Goal: Task Accomplishment & Management: Use online tool/utility

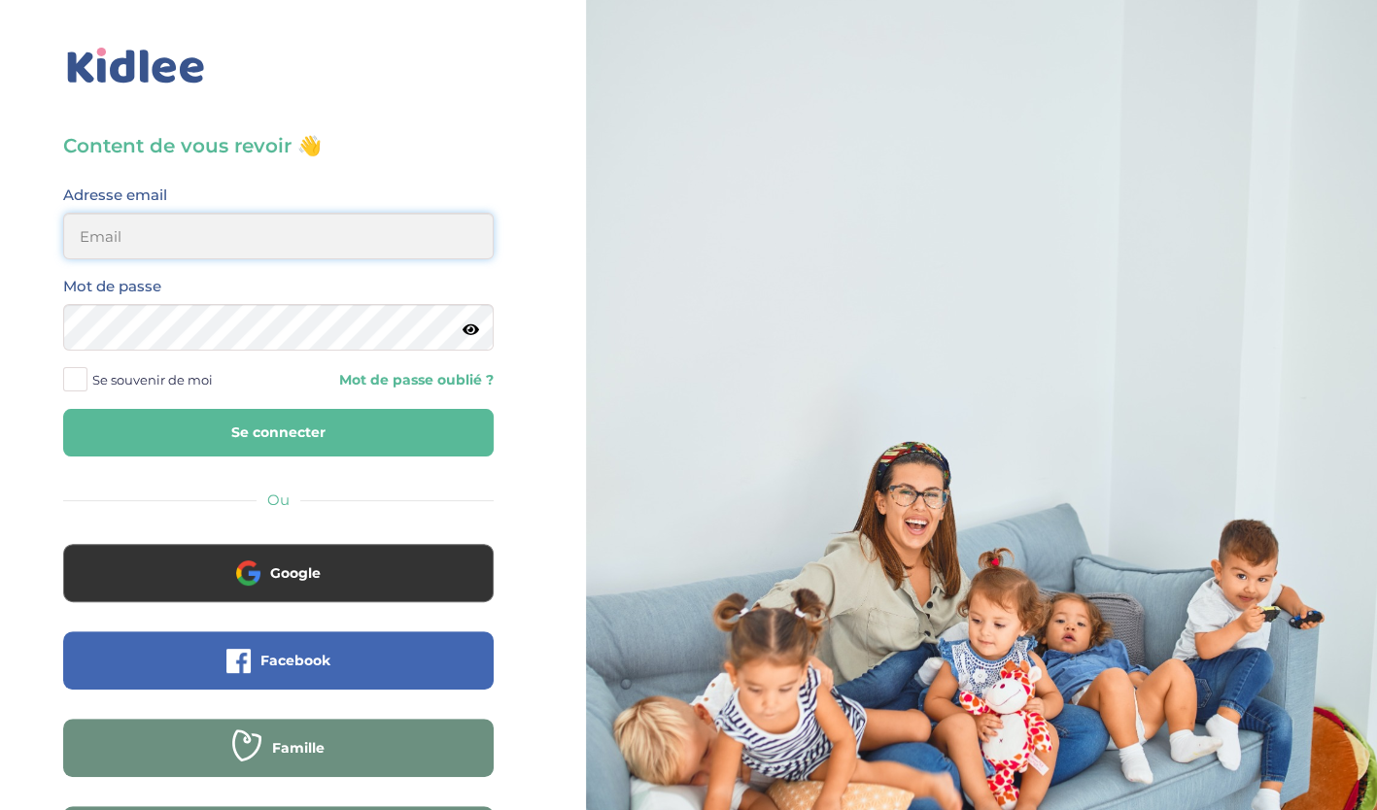
type input "[EMAIL_ADDRESS][DOMAIN_NAME]"
click at [319, 427] on button "Se connecter" at bounding box center [278, 433] width 430 height 48
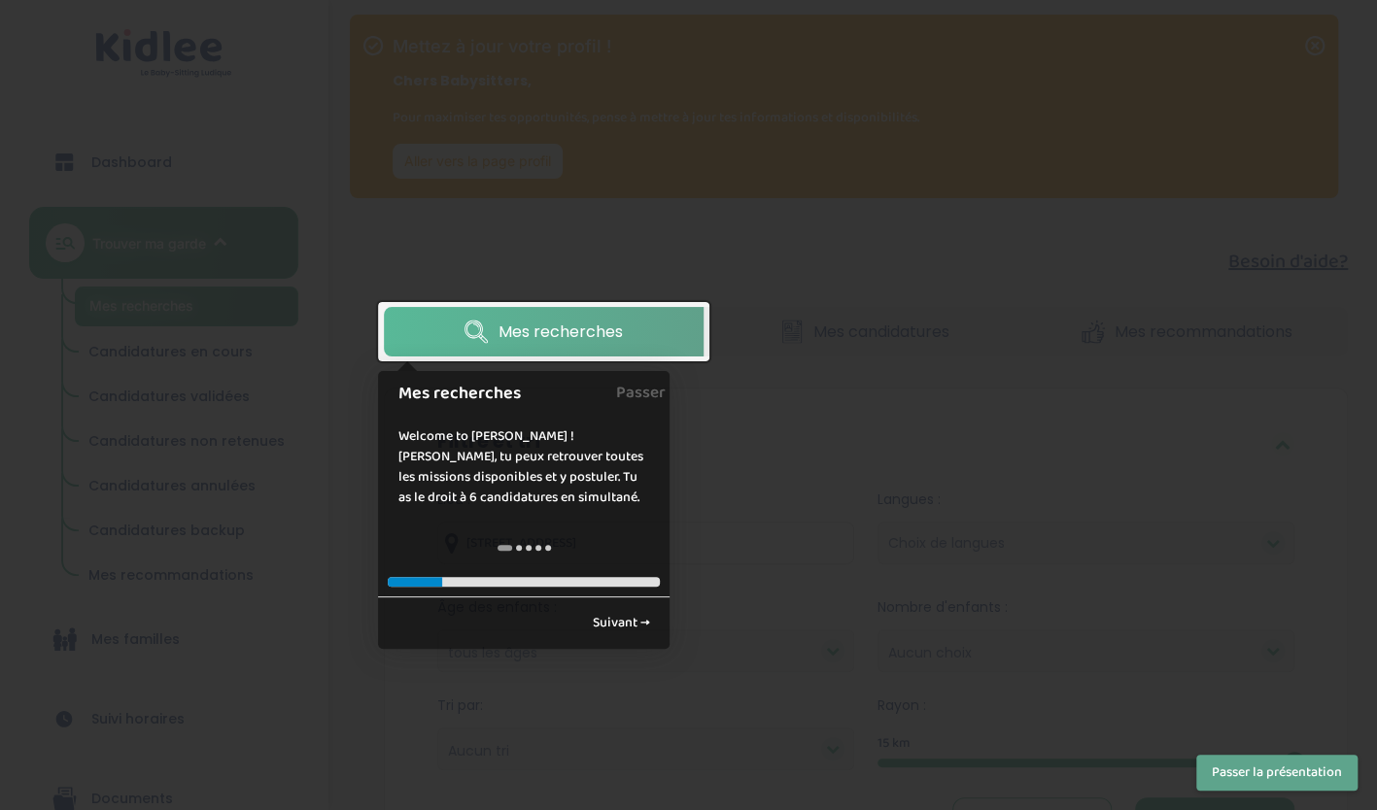
scroll to position [185, 0]
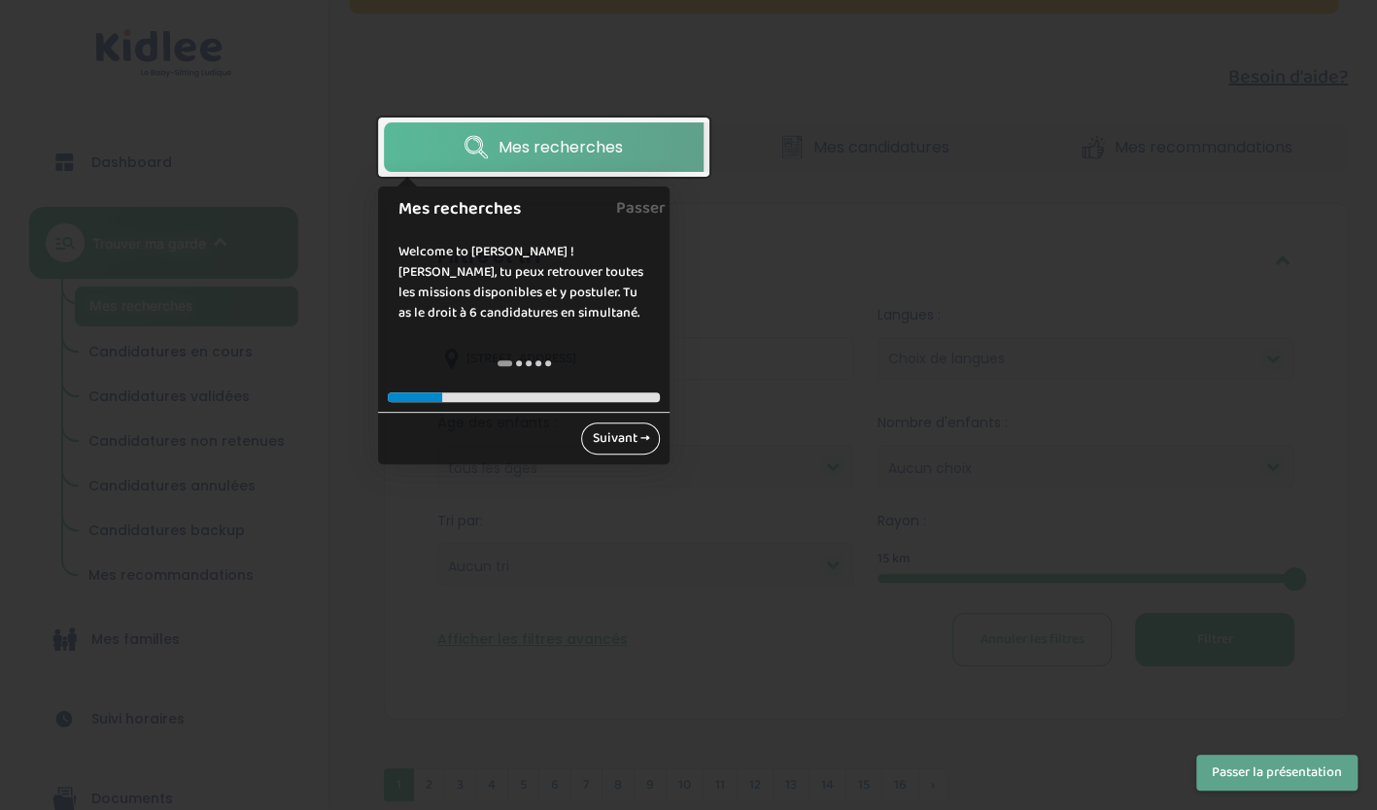
click at [625, 443] on link "Suivant →" at bounding box center [620, 439] width 79 height 32
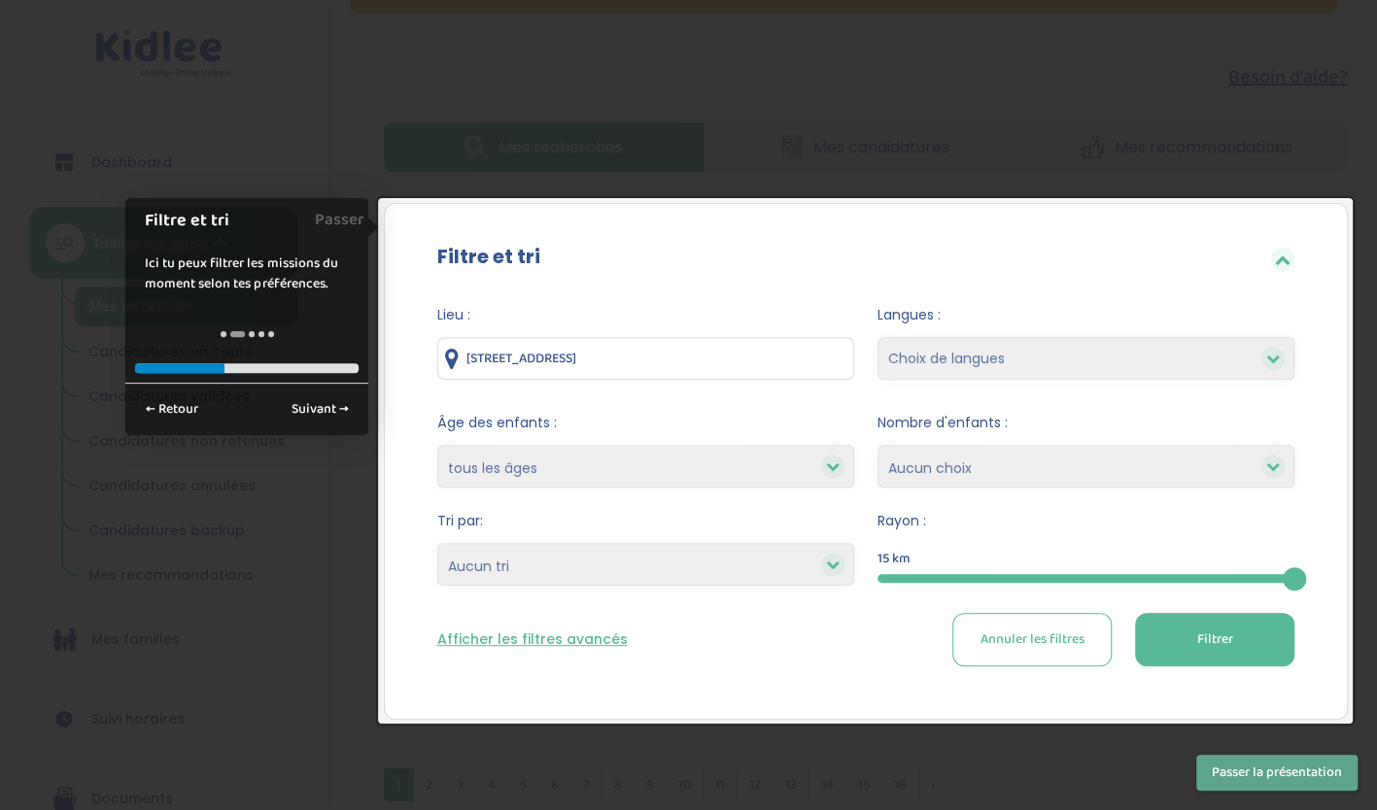
click at [946, 795] on div at bounding box center [688, 405] width 1377 height 810
click at [1300, 775] on button "Passer la présentation" at bounding box center [1276, 773] width 161 height 36
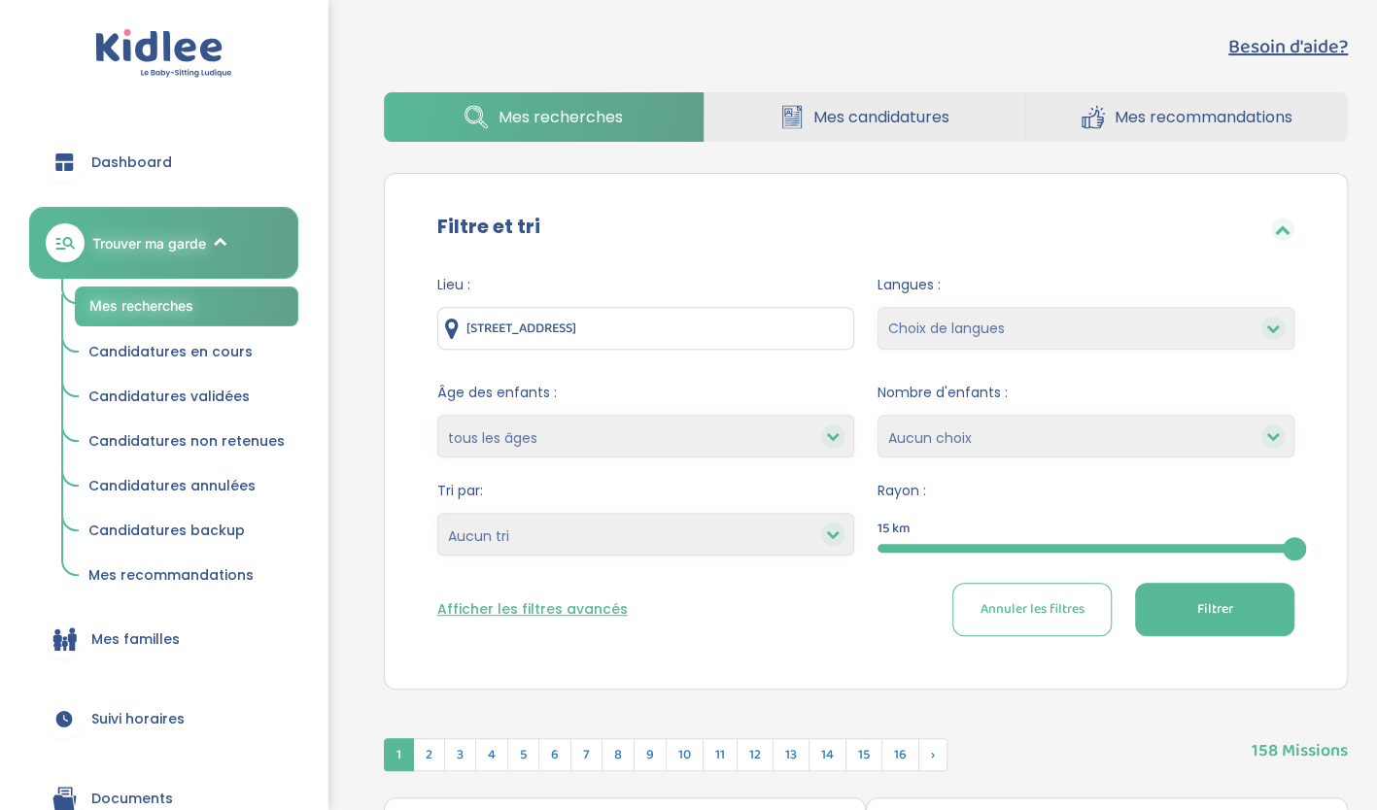
scroll to position [217, 0]
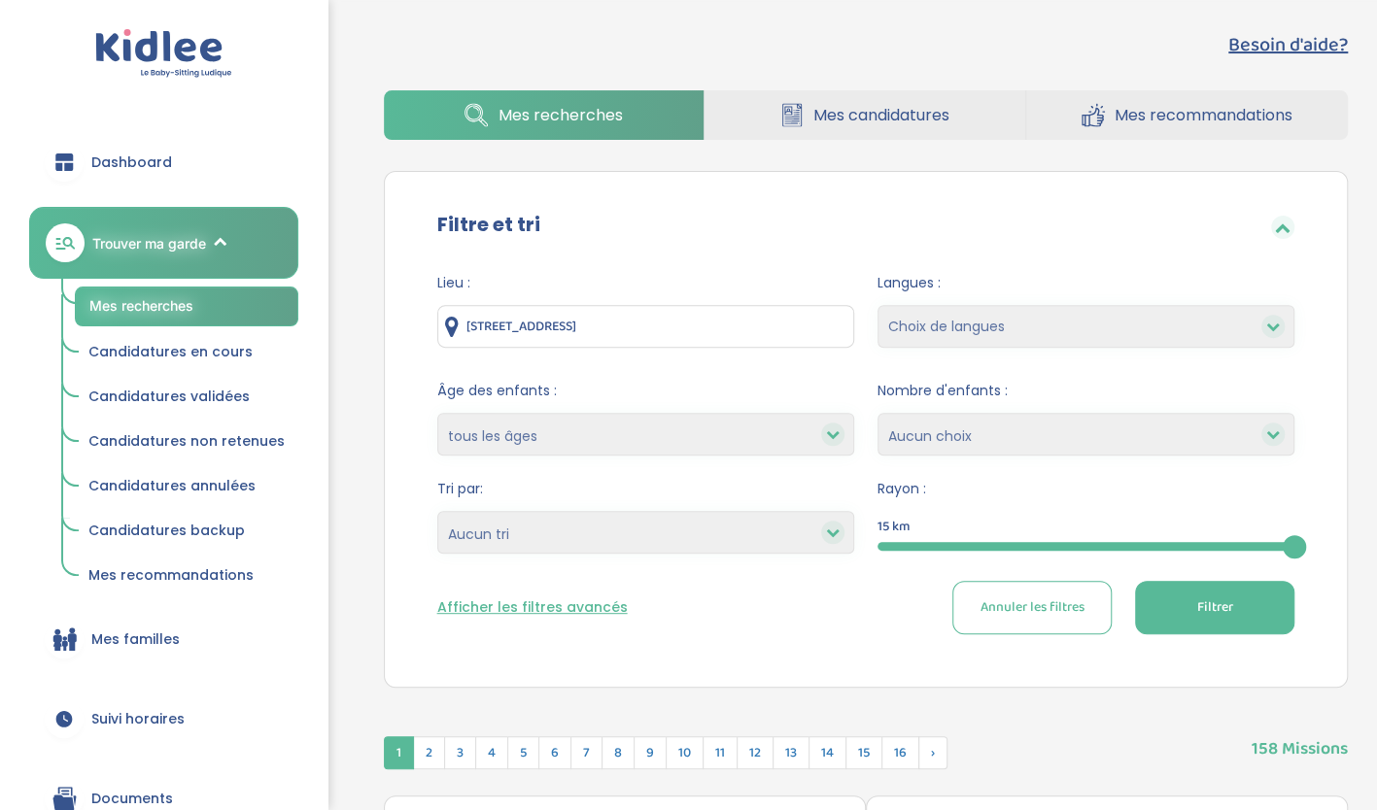
click at [918, 546] on div at bounding box center [1085, 546] width 417 height 9
click at [925, 547] on div "3" at bounding box center [1085, 546] width 417 height 9
drag, startPoint x: 880, startPoint y: 548, endPoint x: 917, endPoint y: 538, distance: 38.2
click at [917, 538] on div at bounding box center [914, 546] width 23 height 23
click at [938, 322] on select "Choix de langues Allemand Anglais Arabe Espagnol Grec Russe Français Coréen" at bounding box center [1085, 326] width 417 height 43
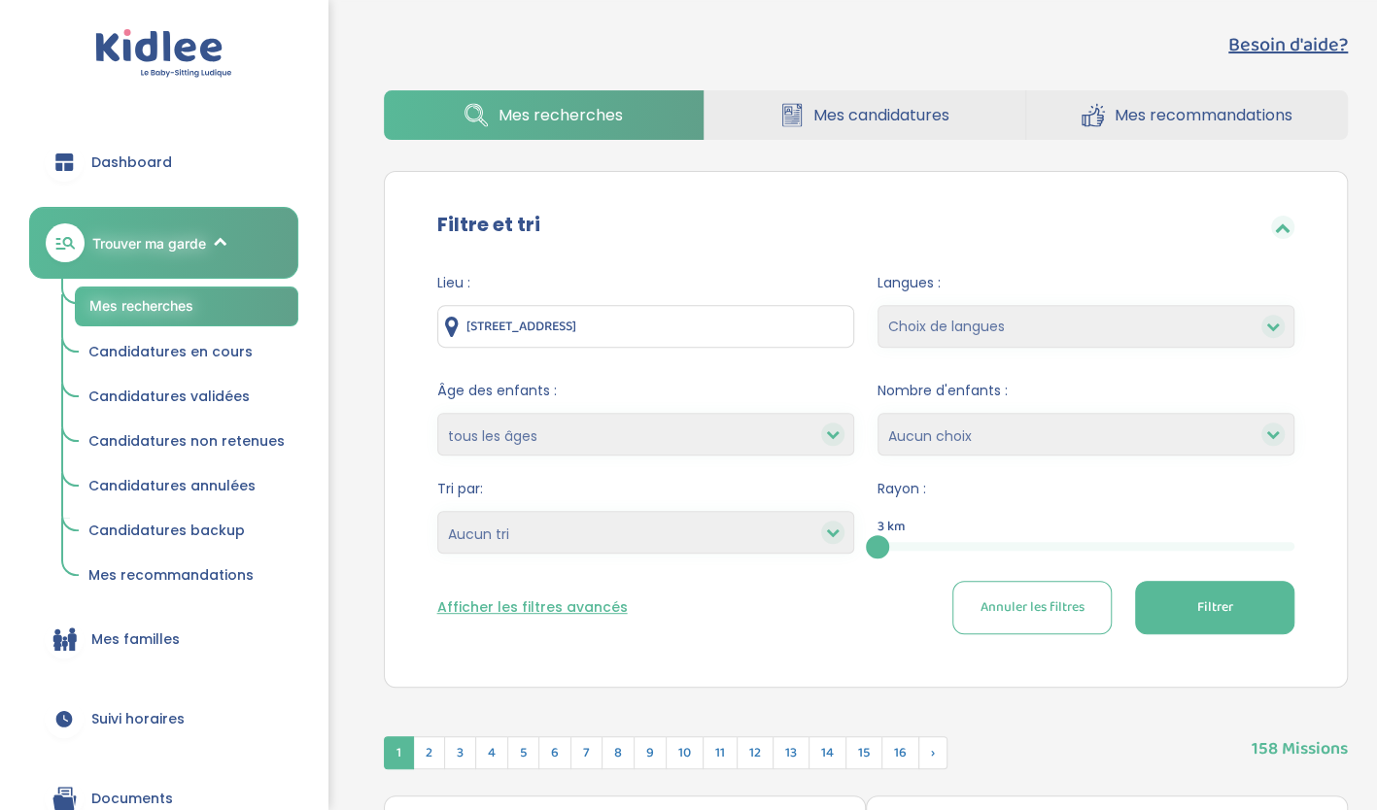
click at [818, 286] on span "Lieu :" at bounding box center [645, 283] width 417 height 20
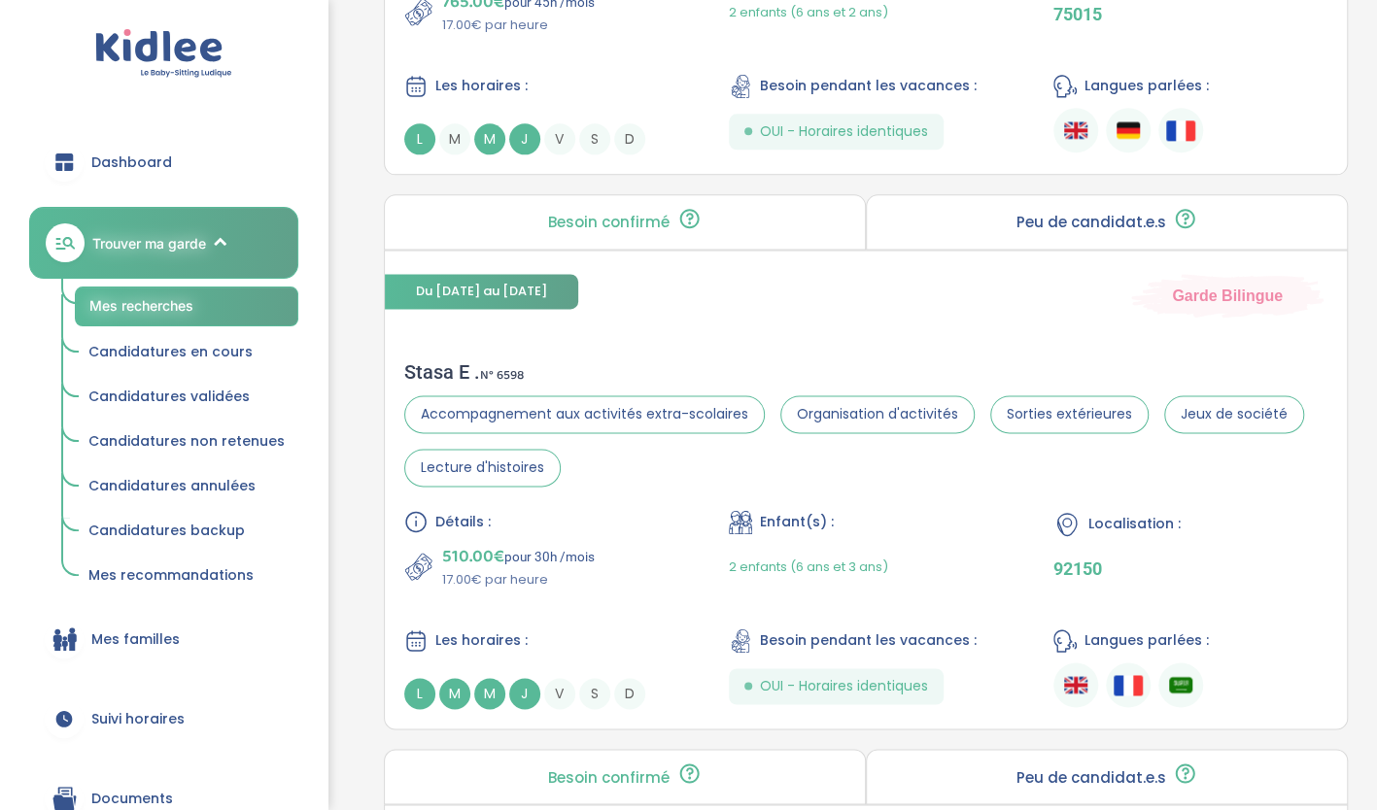
scroll to position [1320, 0]
click at [1061, 214] on p "Peu de candidat.e.s" at bounding box center [1090, 222] width 150 height 16
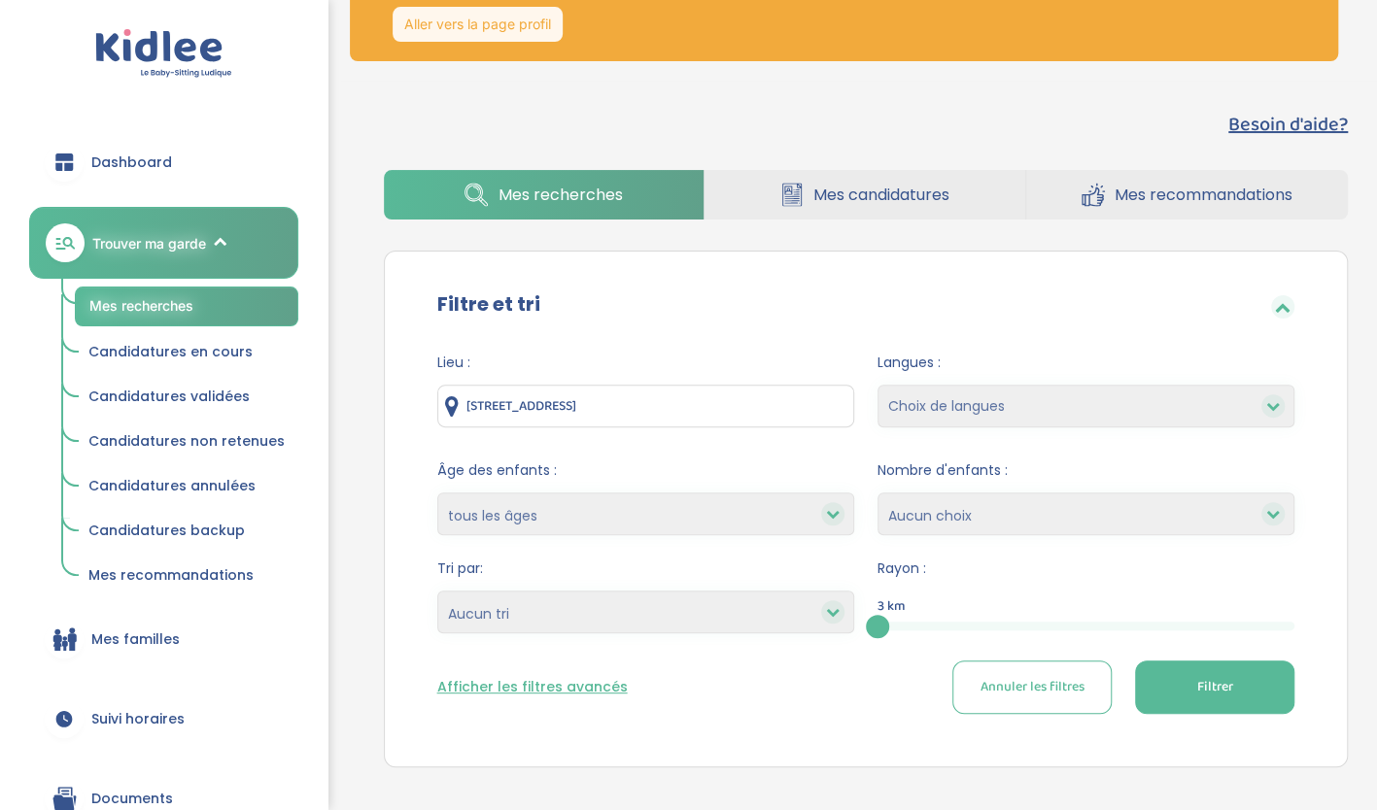
scroll to position [135, 0]
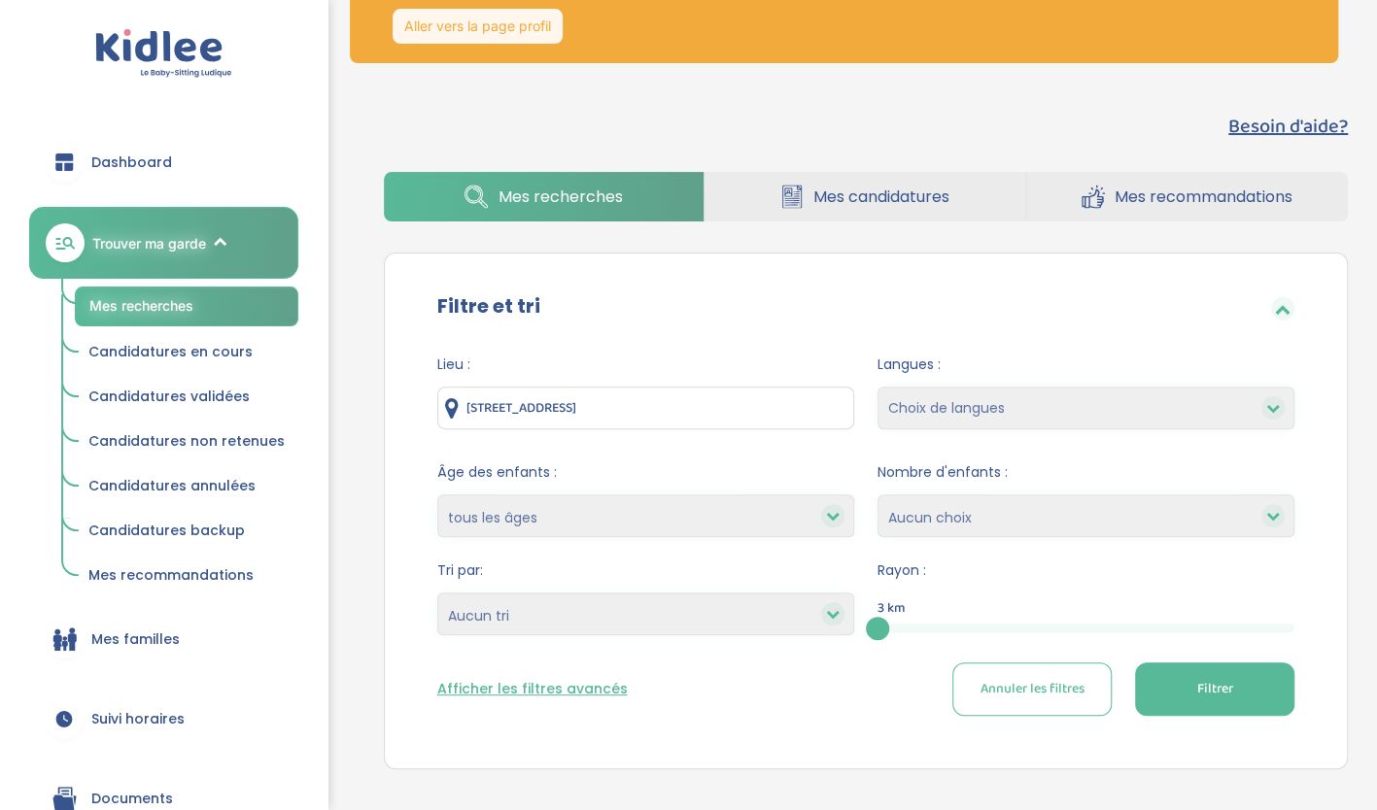
click at [561, 695] on button "Afficher les filtres avancés" at bounding box center [532, 689] width 190 height 20
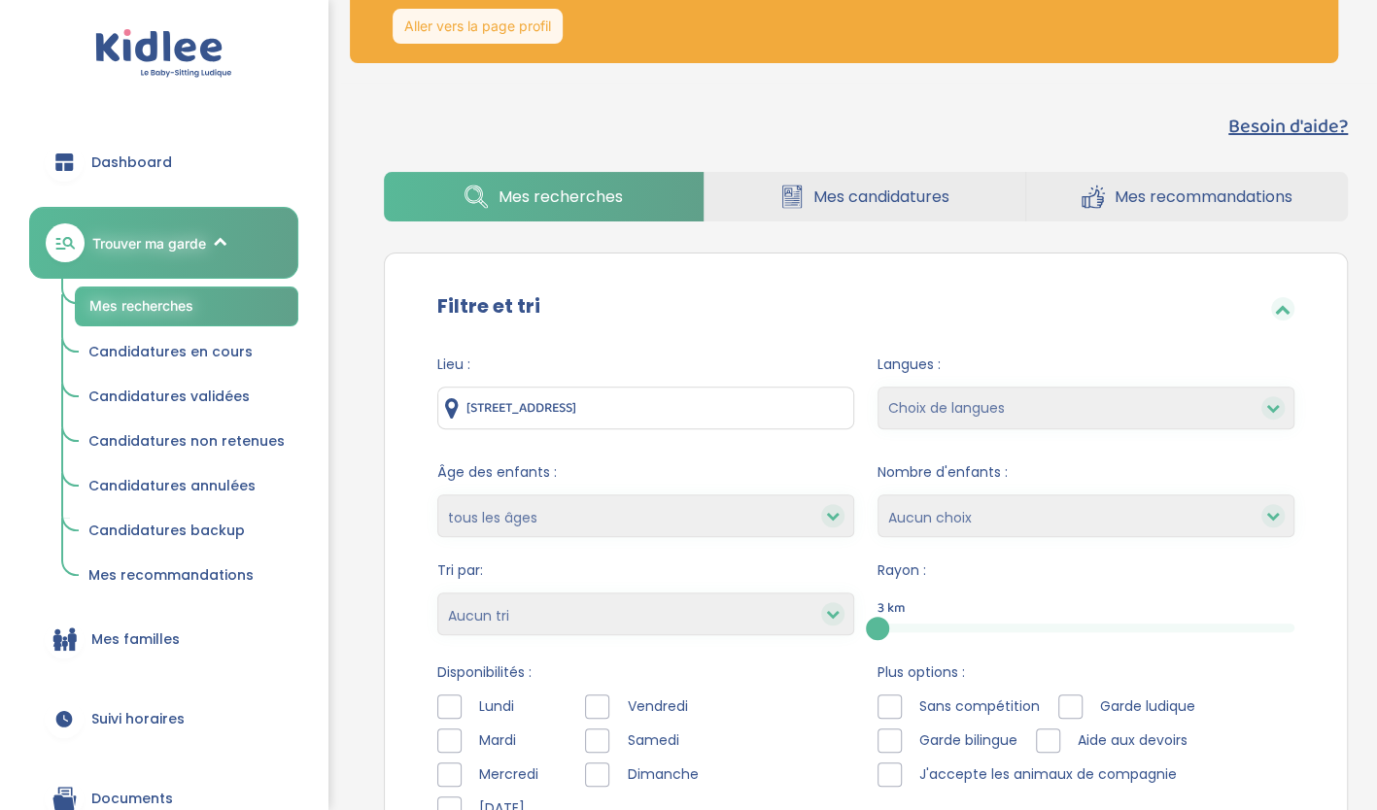
scroll to position [227, 0]
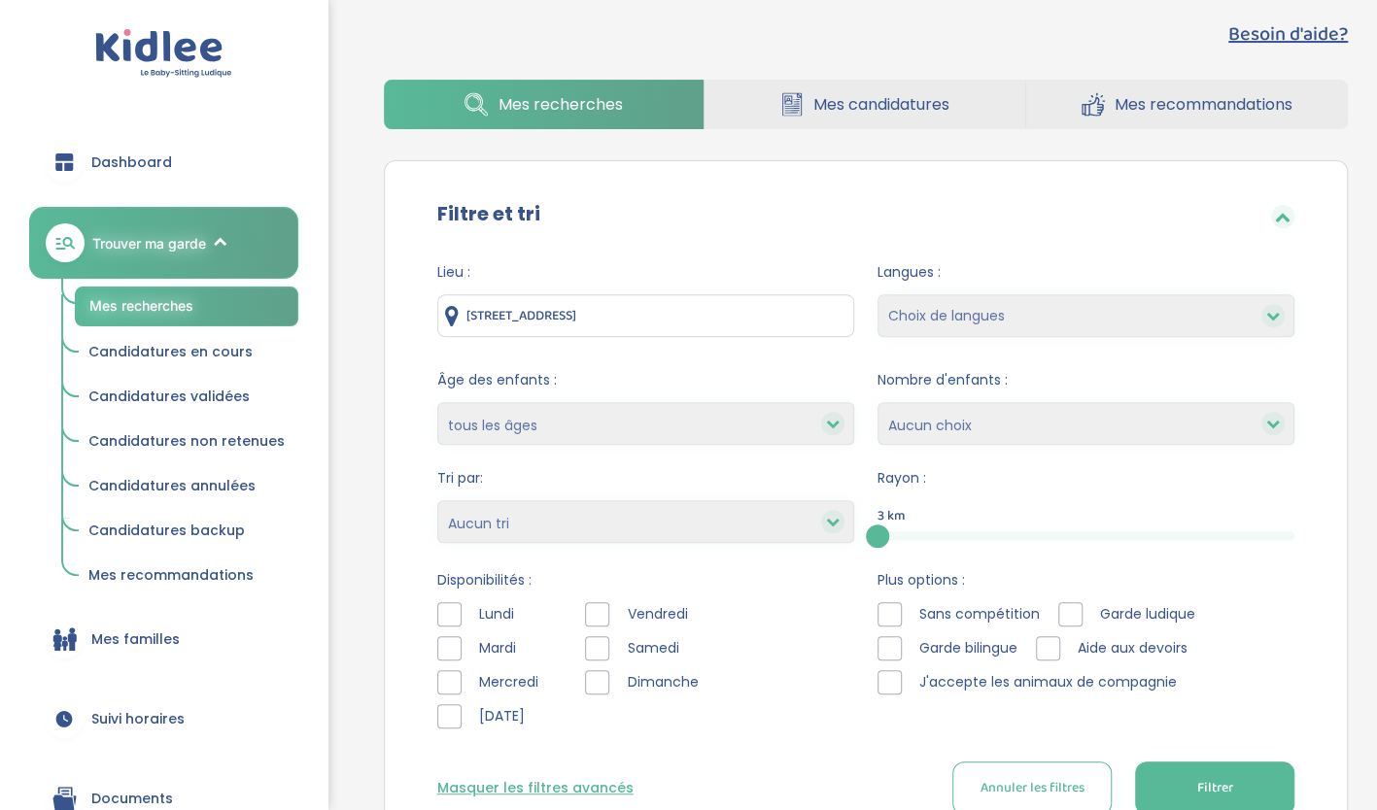
click at [1019, 536] on div "3" at bounding box center [1085, 535] width 417 height 9
drag, startPoint x: 1016, startPoint y: 534, endPoint x: 1205, endPoint y: 503, distance: 191.0
click at [1205, 525] on div "10" at bounding box center [1204, 536] width 23 height 23
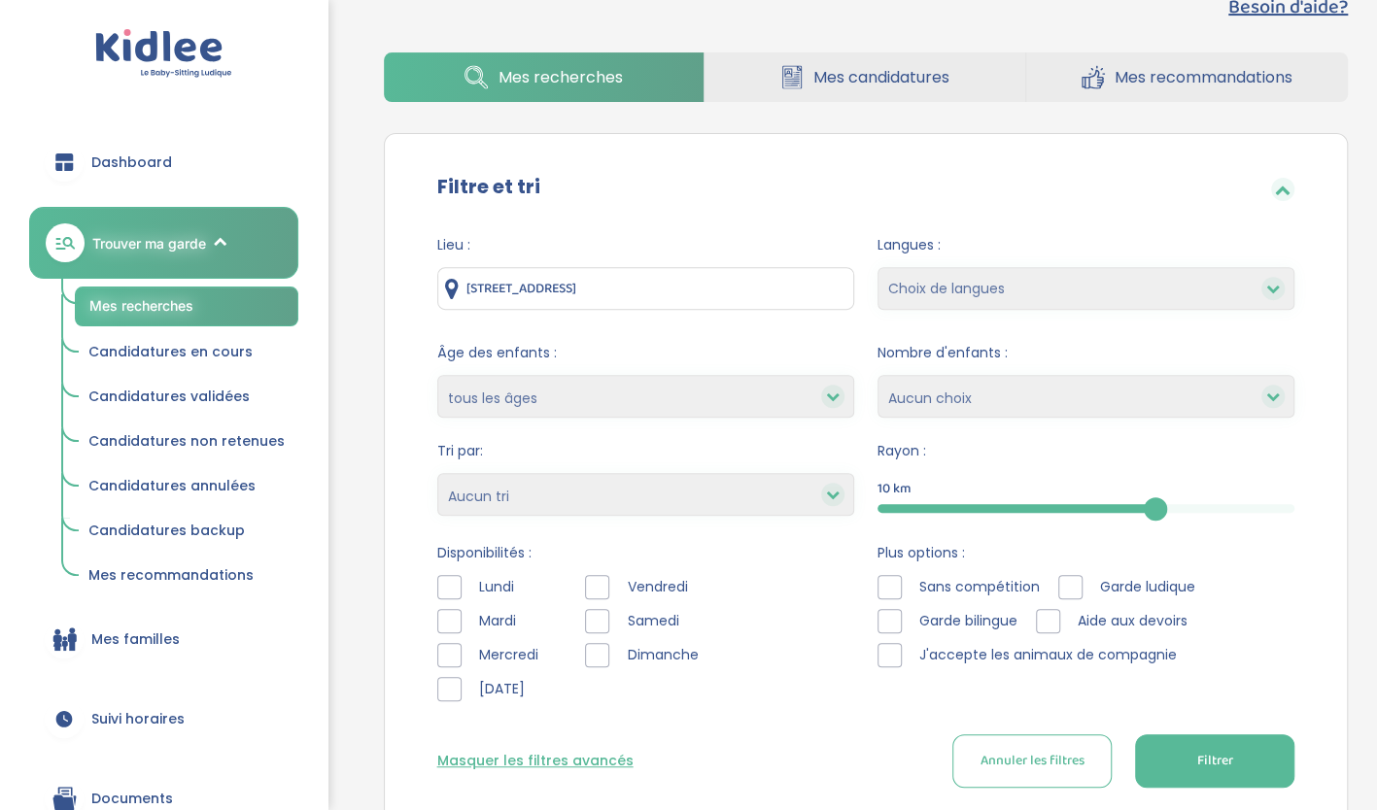
click at [434, 590] on div "Lieu : 51-53 Rue de Domrémy, Paris, France Langues : Choix de langues Allemand …" at bounding box center [866, 519] width 916 height 597
click at [451, 591] on div at bounding box center [449, 587] width 24 height 24
click at [449, 614] on div at bounding box center [449, 621] width 24 height 24
click at [1178, 754] on button "Filtrer" at bounding box center [1214, 760] width 159 height 53
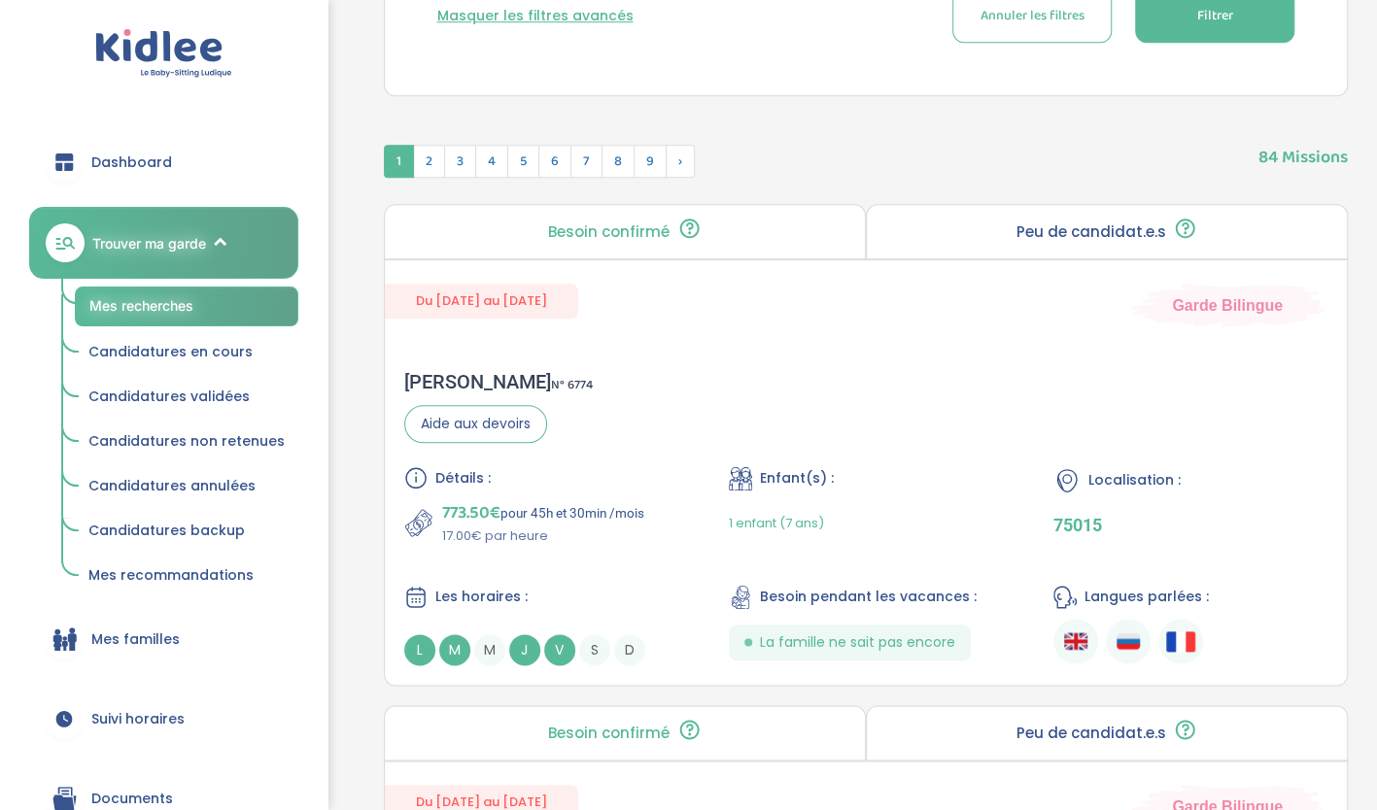
scroll to position [1001, 0]
click at [1005, 541] on div "Détails : 773.50€ pour 45h et 30min /mois 17.00€ par heure Enfant(s) : 1 enfant…" at bounding box center [866, 564] width 924 height 199
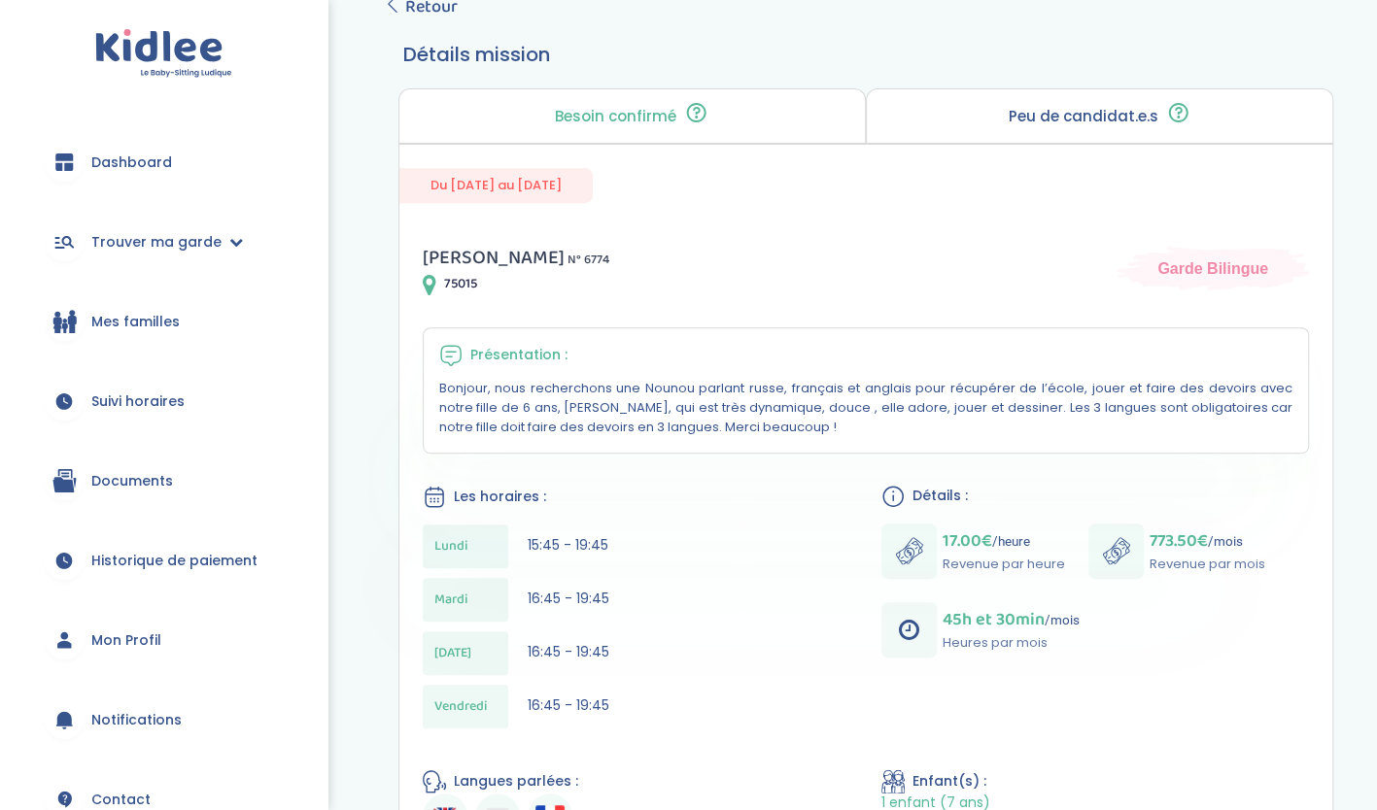
scroll to position [332, 0]
click at [407, 10] on span "Retour" at bounding box center [431, 7] width 52 height 27
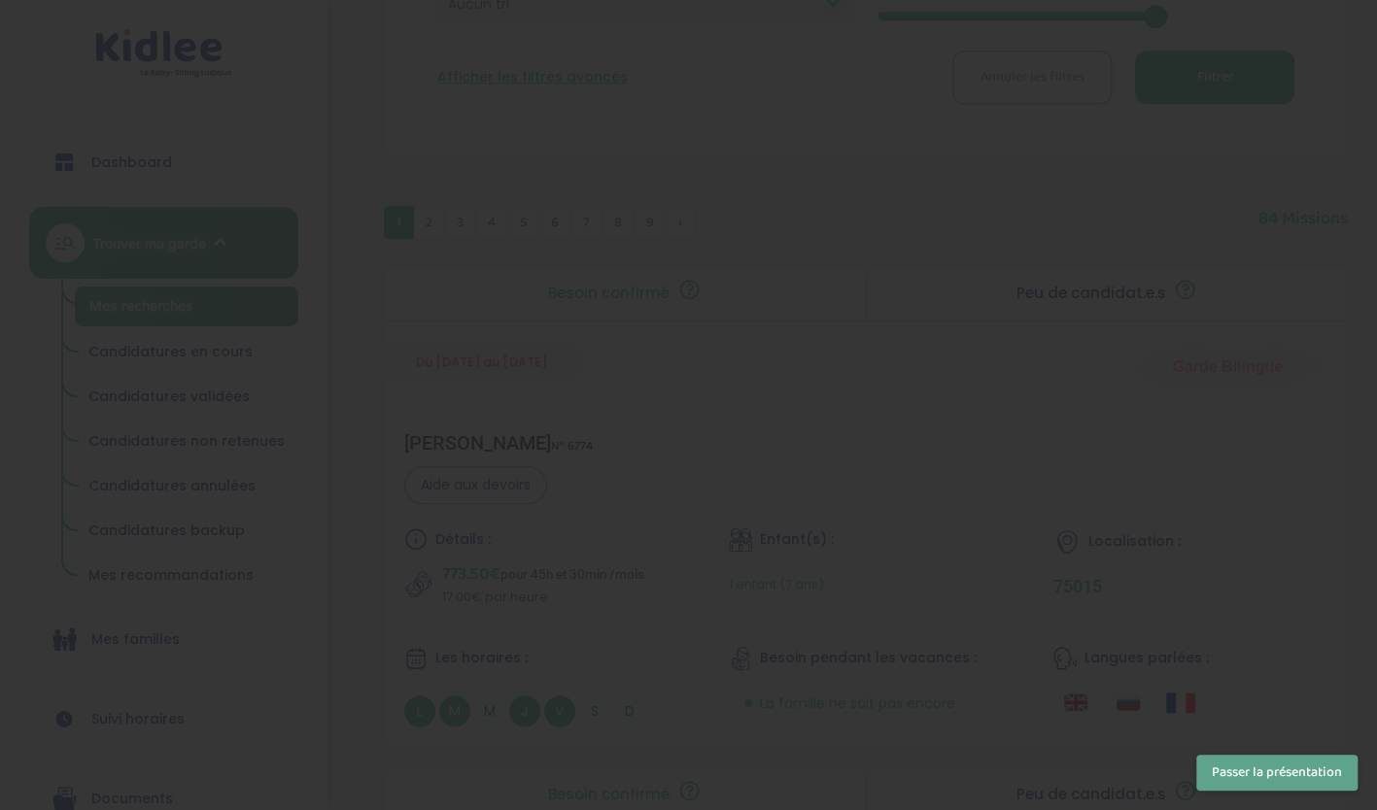
scroll to position [744, 0]
click at [1302, 783] on button "Passer la présentation" at bounding box center [1276, 773] width 161 height 36
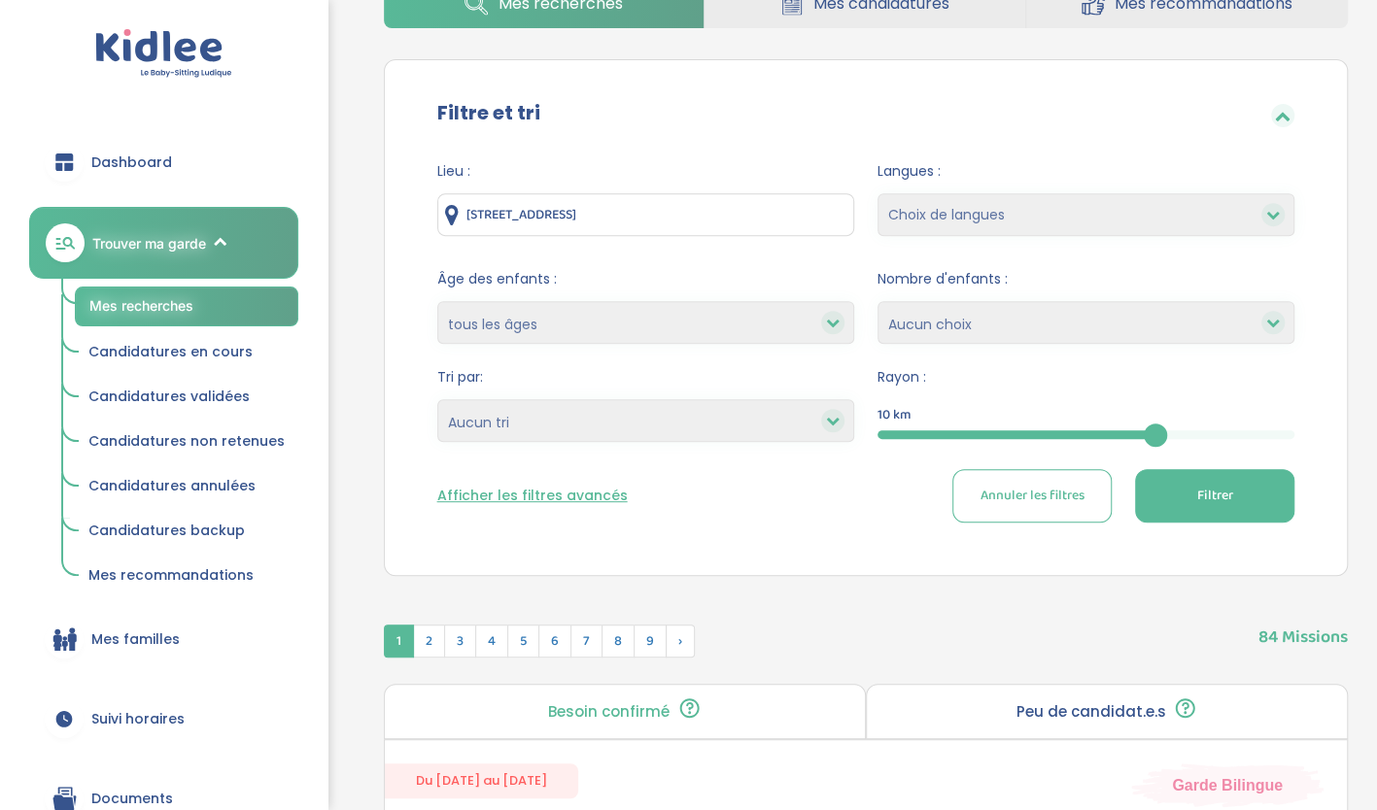
scroll to position [327, 0]
click at [566, 495] on button "Afficher les filtres avancés" at bounding box center [532, 497] width 190 height 20
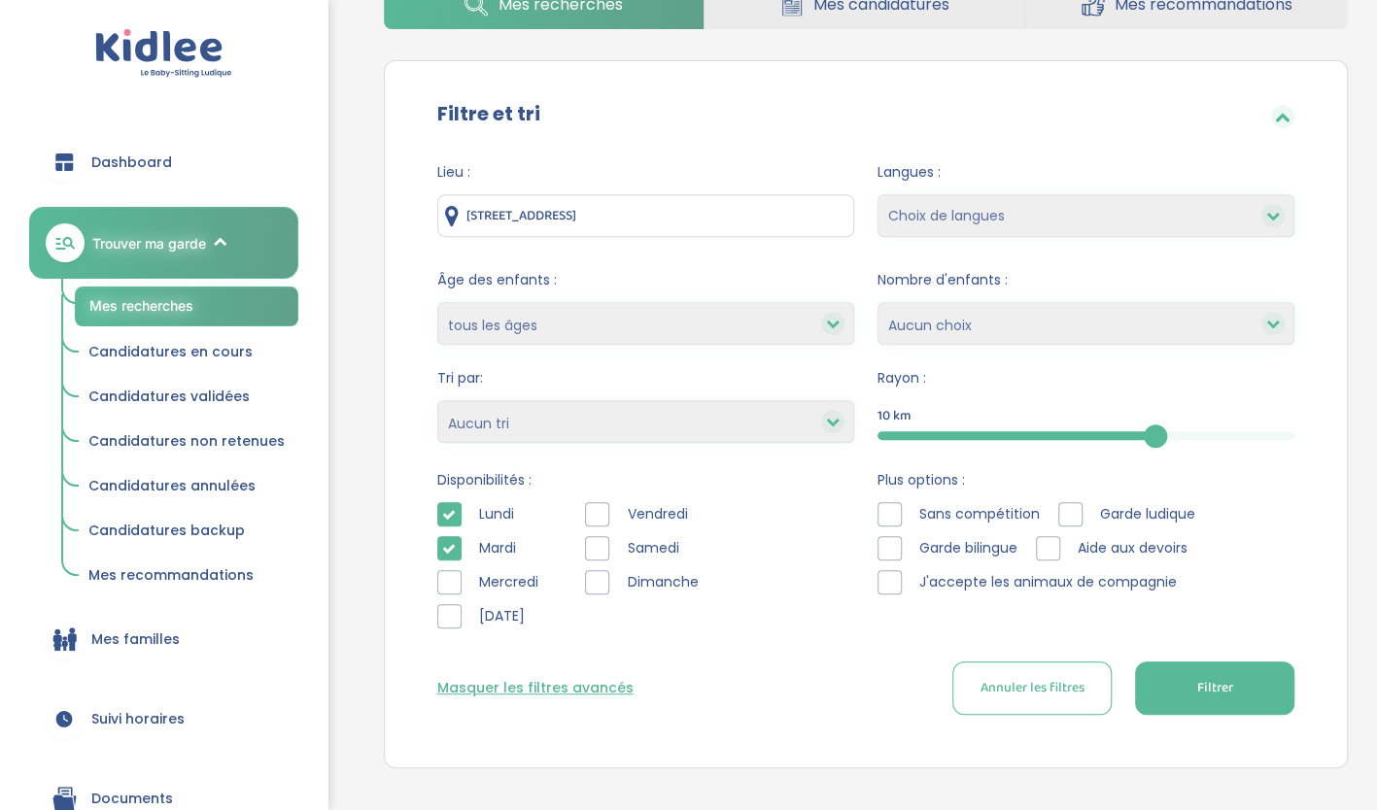
click at [1216, 694] on span "Filtrer" at bounding box center [1215, 688] width 36 height 20
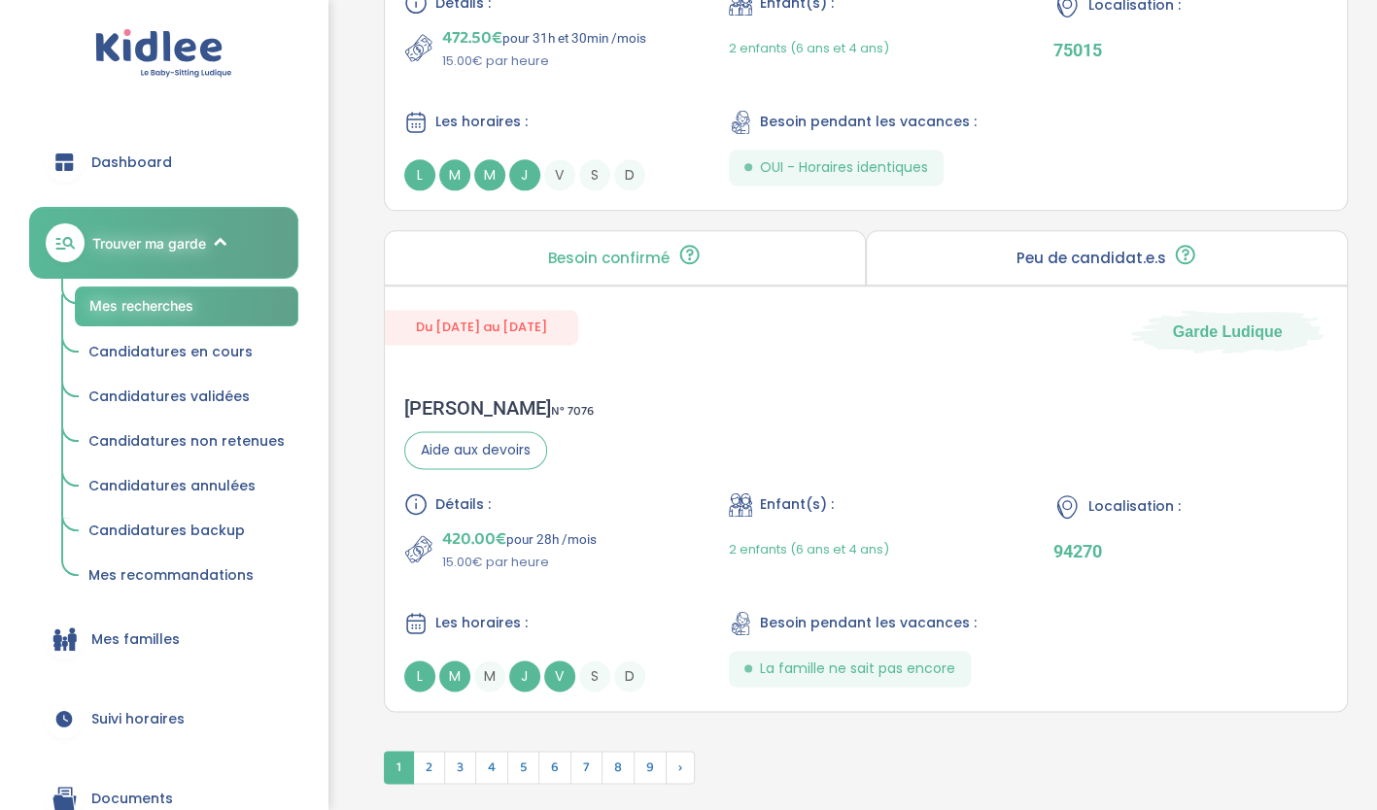
scroll to position [5499, 0]
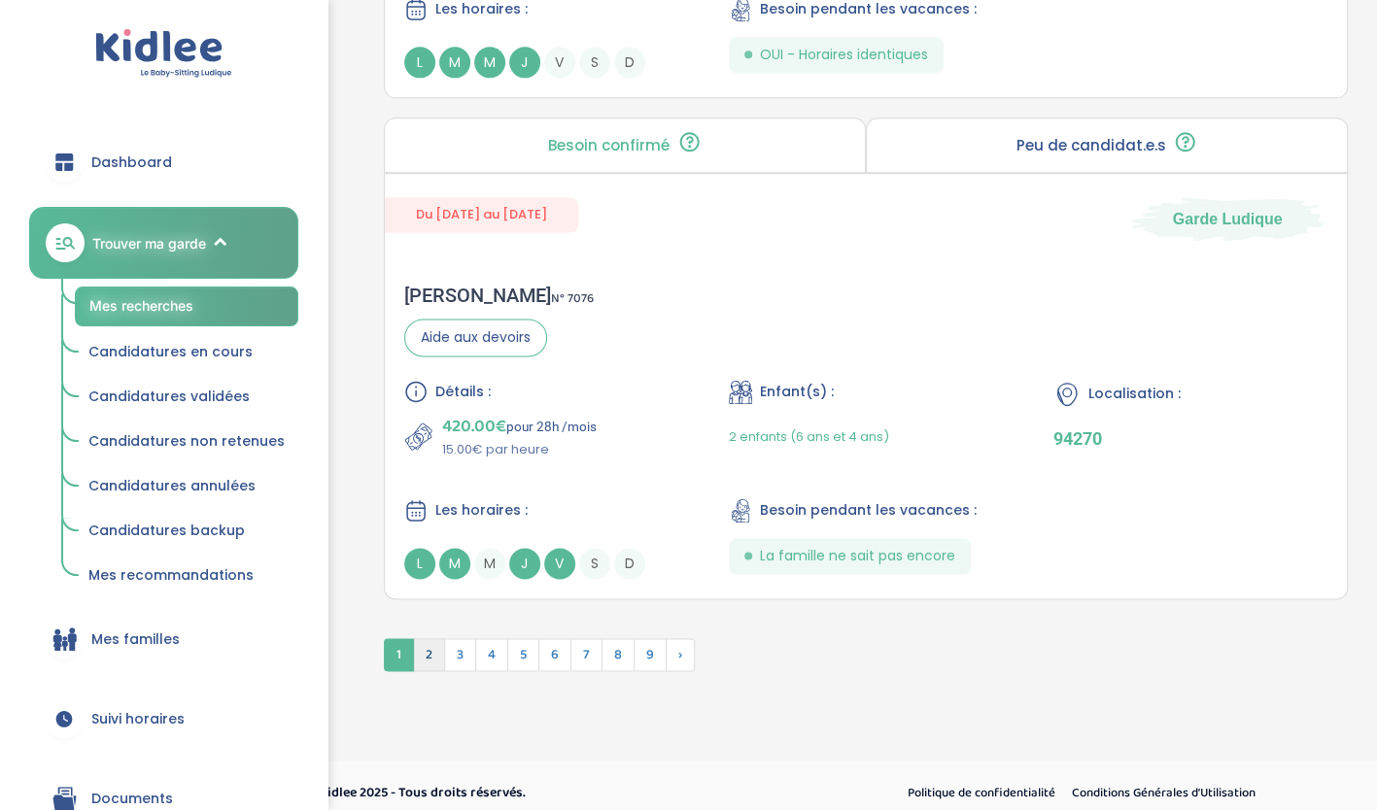
click at [428, 639] on span "2" at bounding box center [429, 654] width 32 height 33
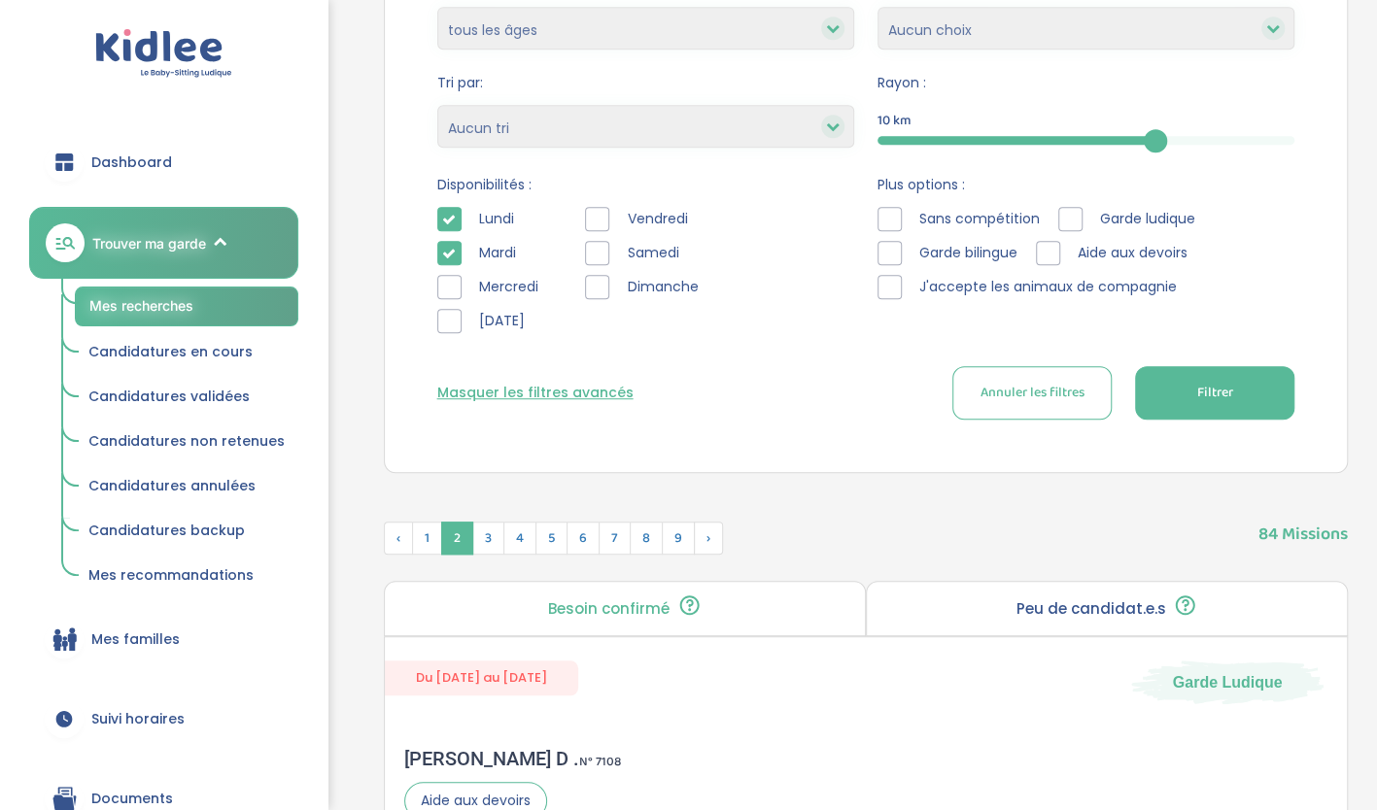
scroll to position [625, 0]
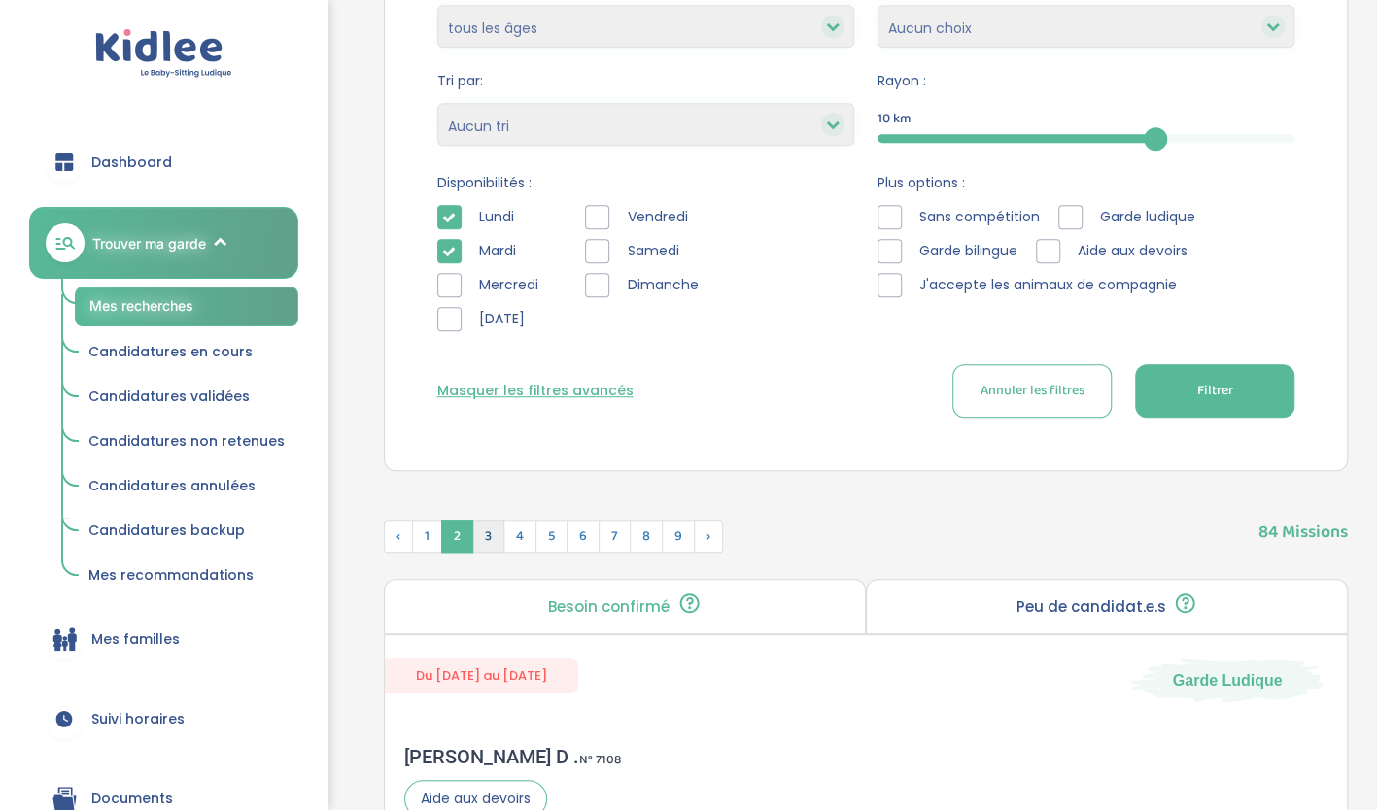
click at [484, 535] on span "3" at bounding box center [488, 536] width 32 height 33
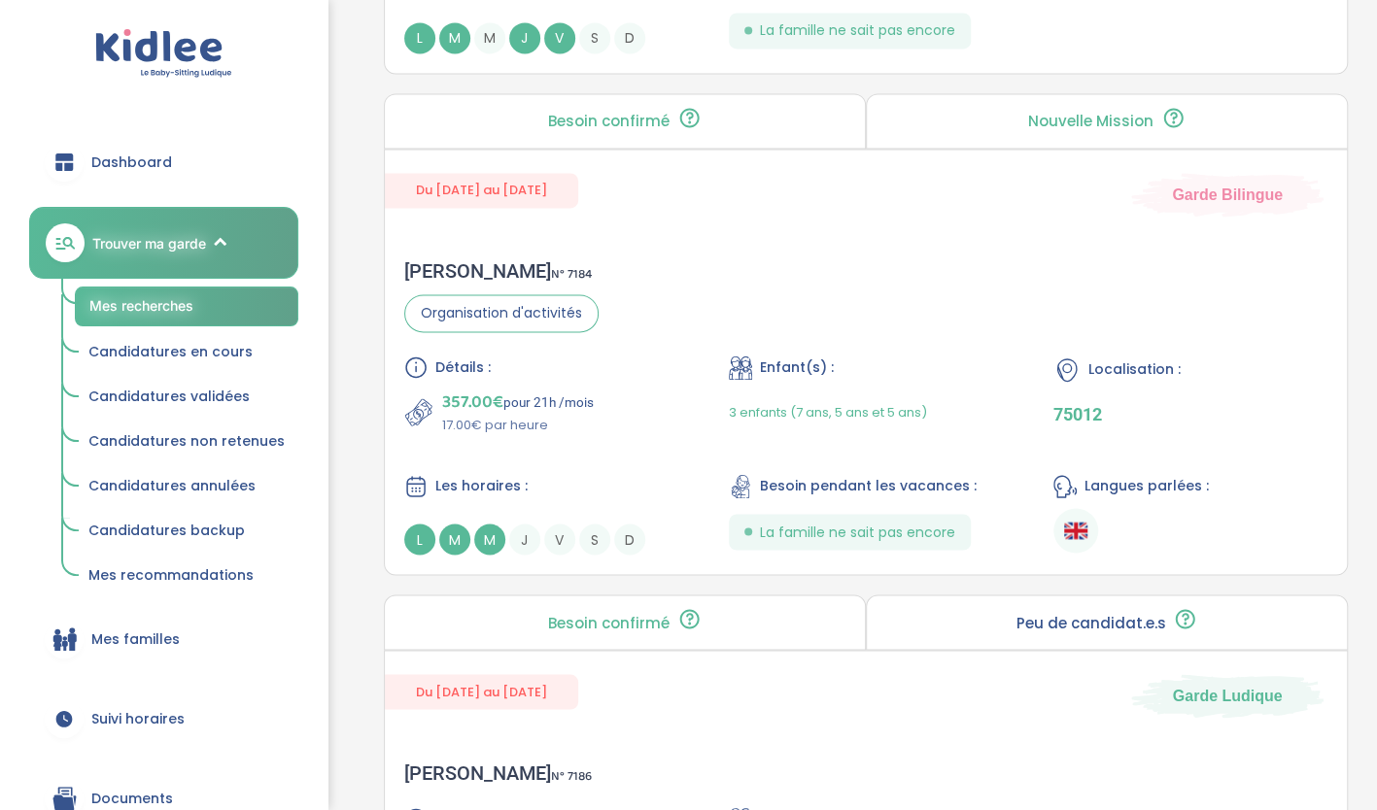
scroll to position [1560, 0]
click at [1055, 272] on div "Vanessa E . N° 7184 Organisation d'activités Détails : 357.00€ pour 21h /mois 1…" at bounding box center [866, 409] width 963 height 334
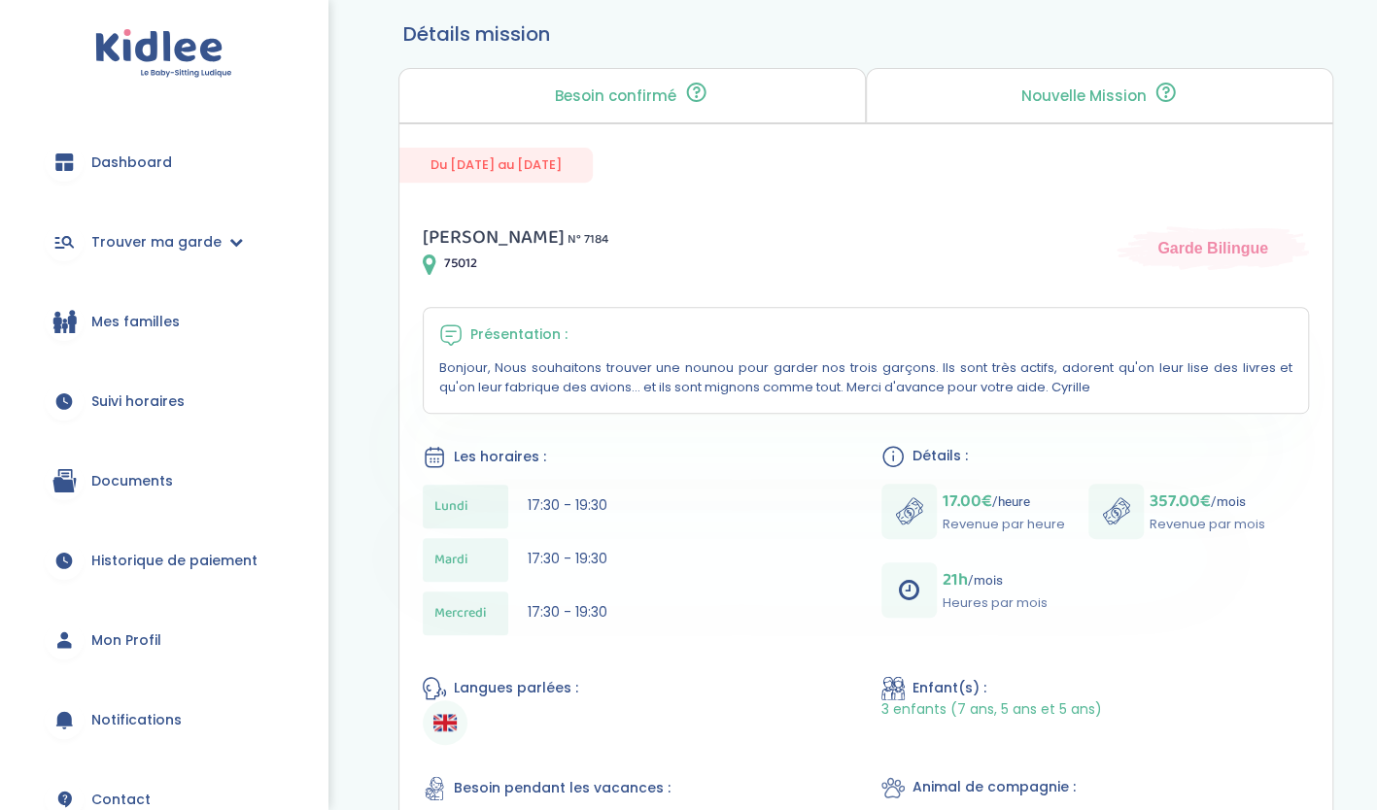
scroll to position [356, 0]
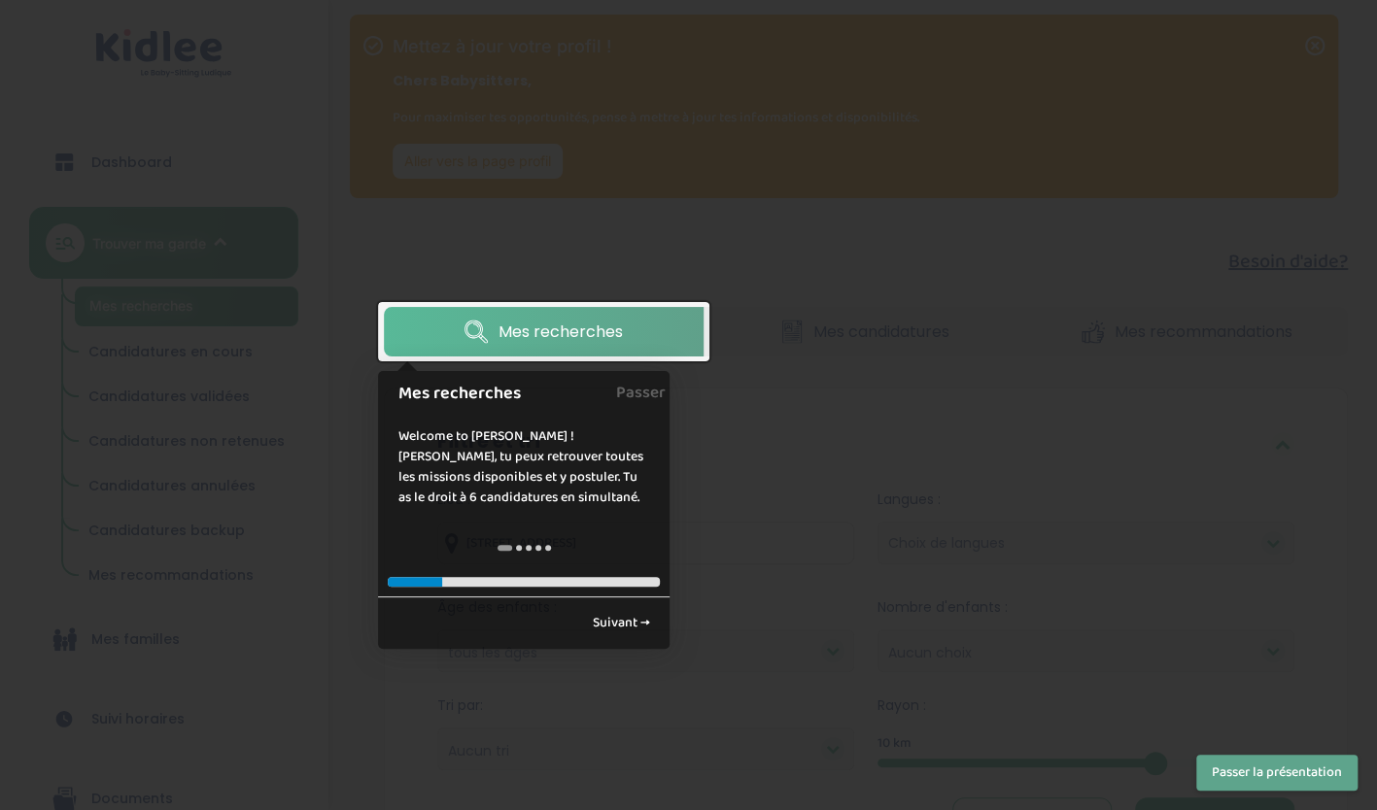
click at [840, 614] on div at bounding box center [688, 405] width 1377 height 810
click at [636, 612] on link "Suivant →" at bounding box center [620, 623] width 79 height 32
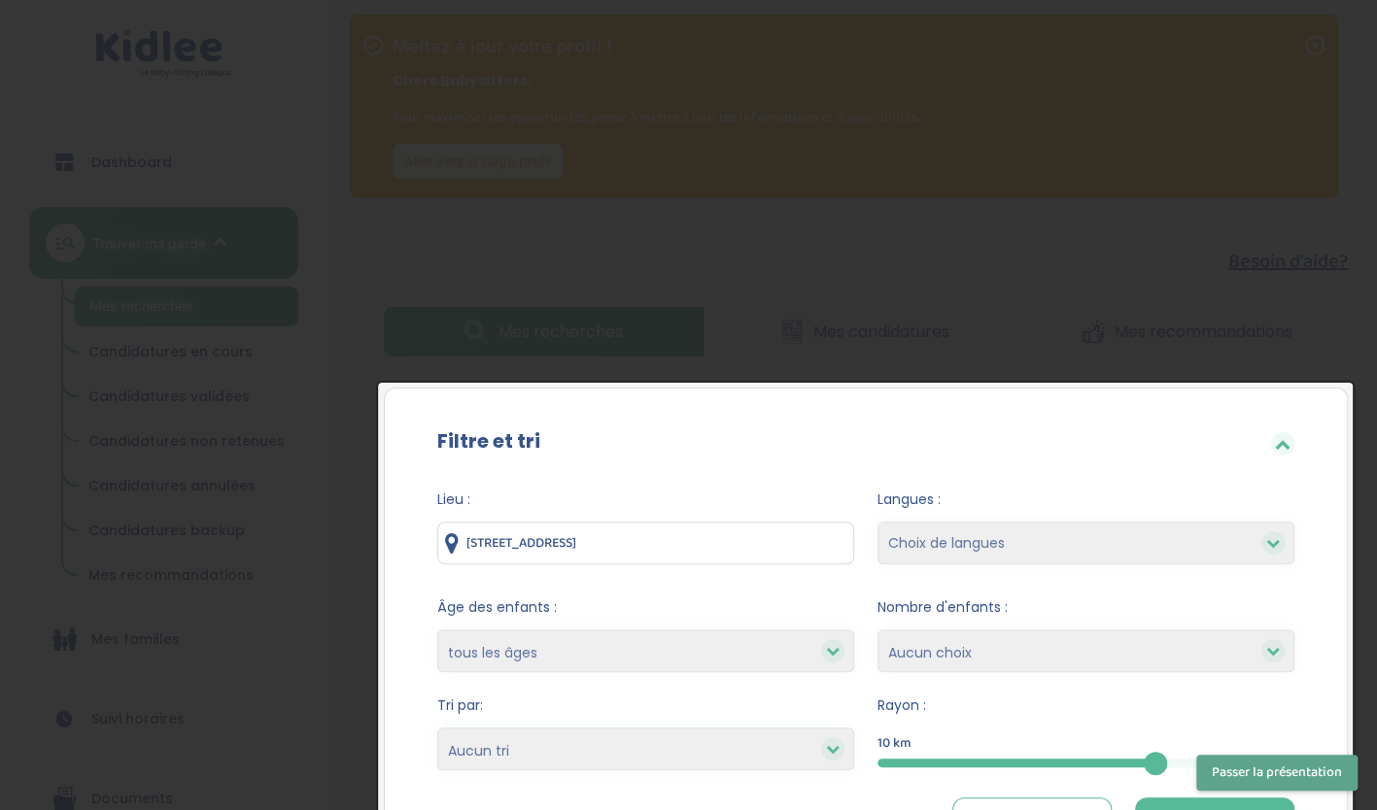
scroll to position [270, 0]
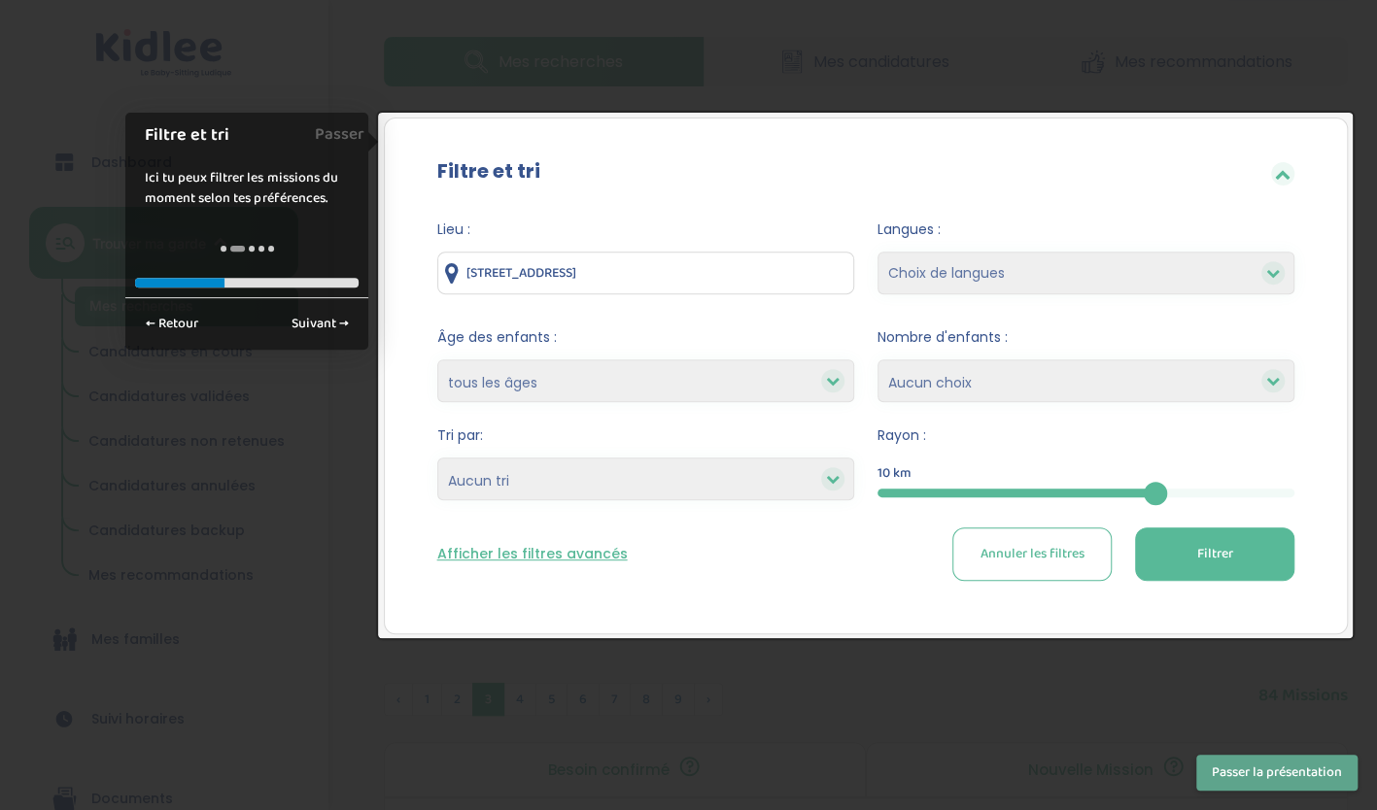
click at [1327, 771] on button "Passer la présentation" at bounding box center [1276, 773] width 161 height 36
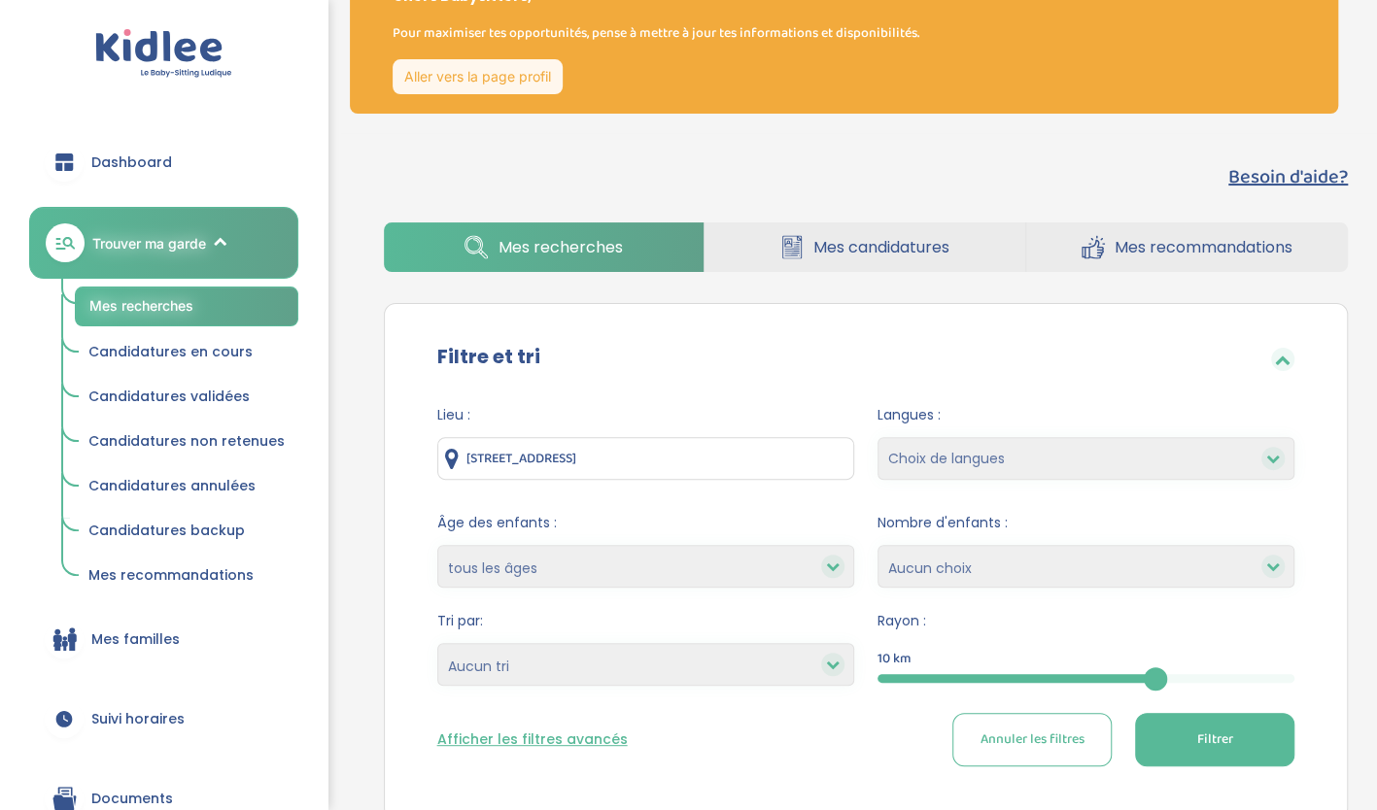
scroll to position [81, 0]
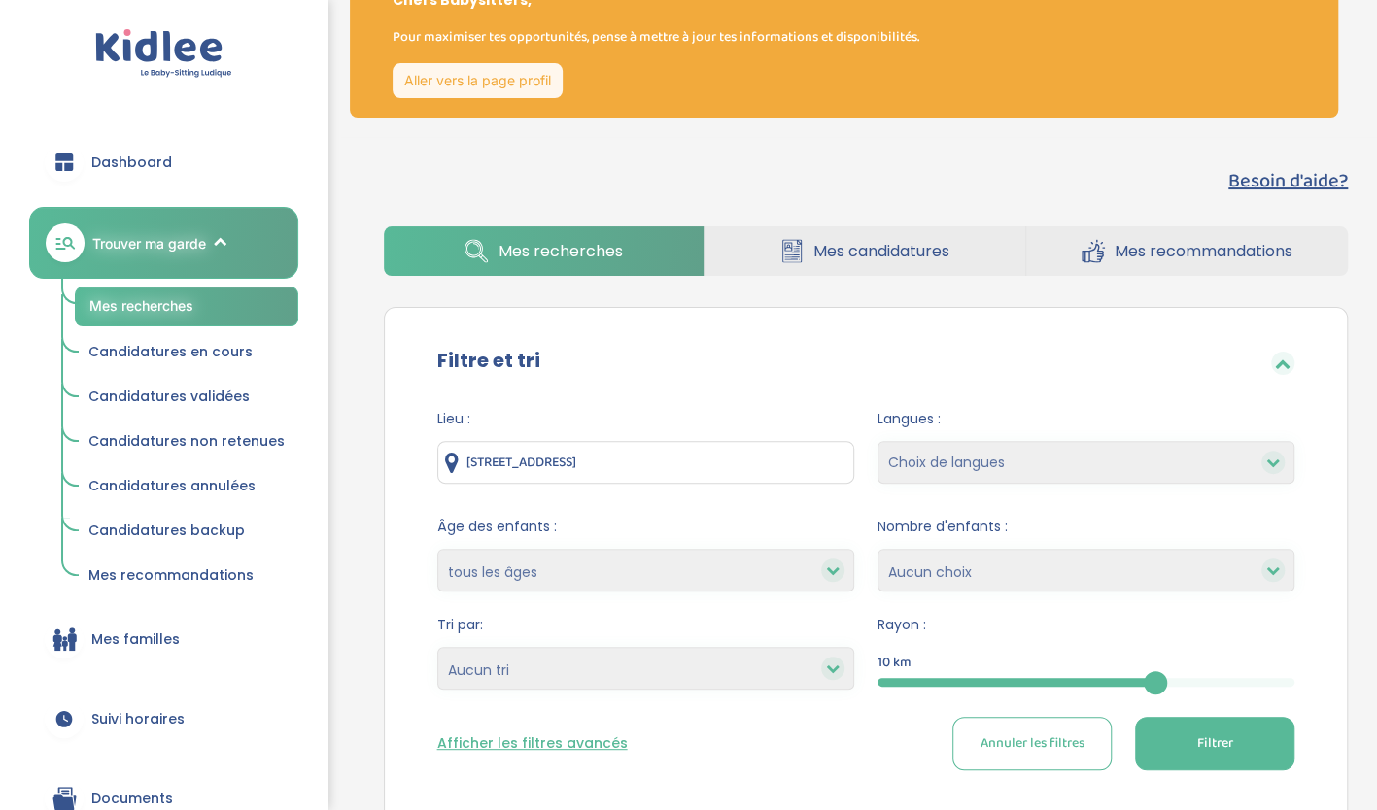
click at [894, 249] on span "Mes candidatures" at bounding box center [881, 251] width 136 height 24
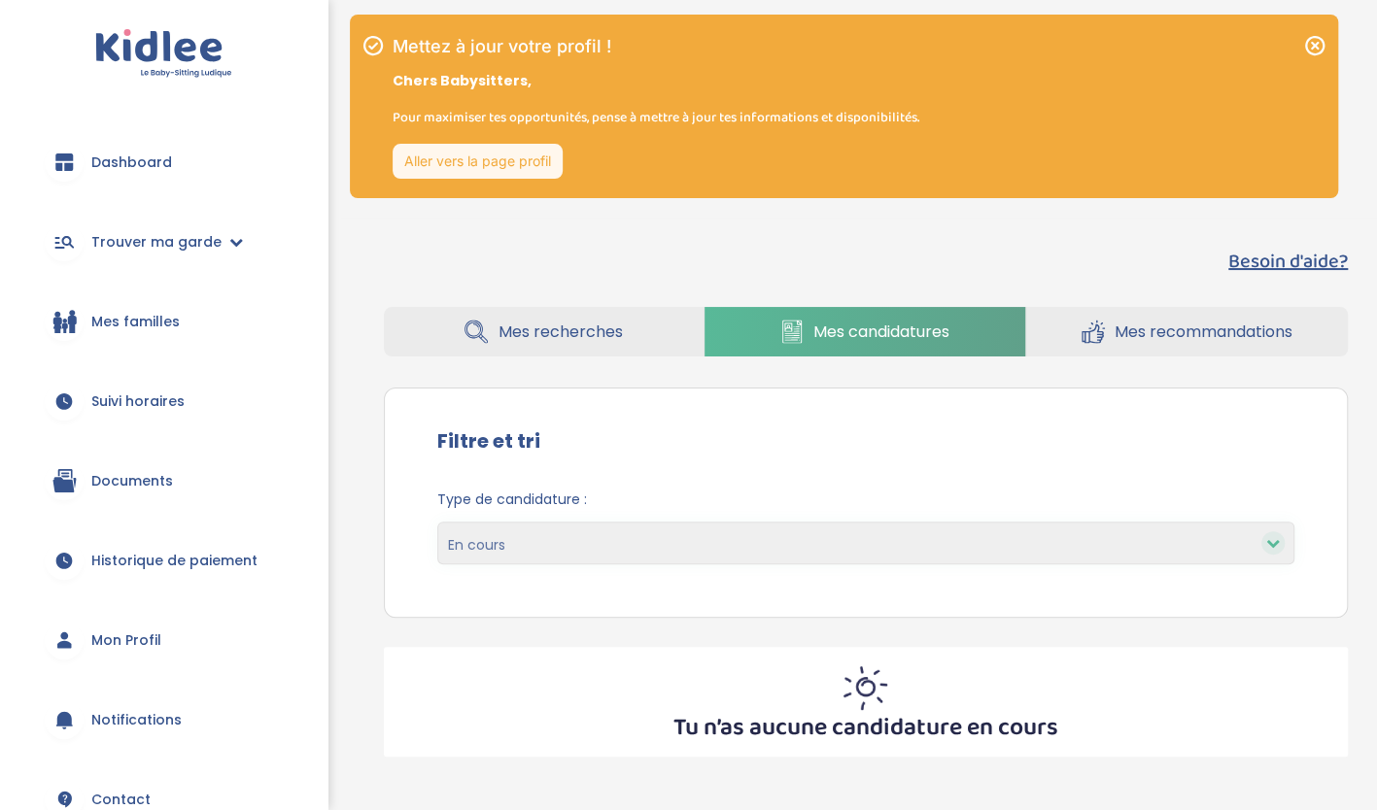
click at [594, 339] on span "Mes recherches" at bounding box center [559, 332] width 124 height 24
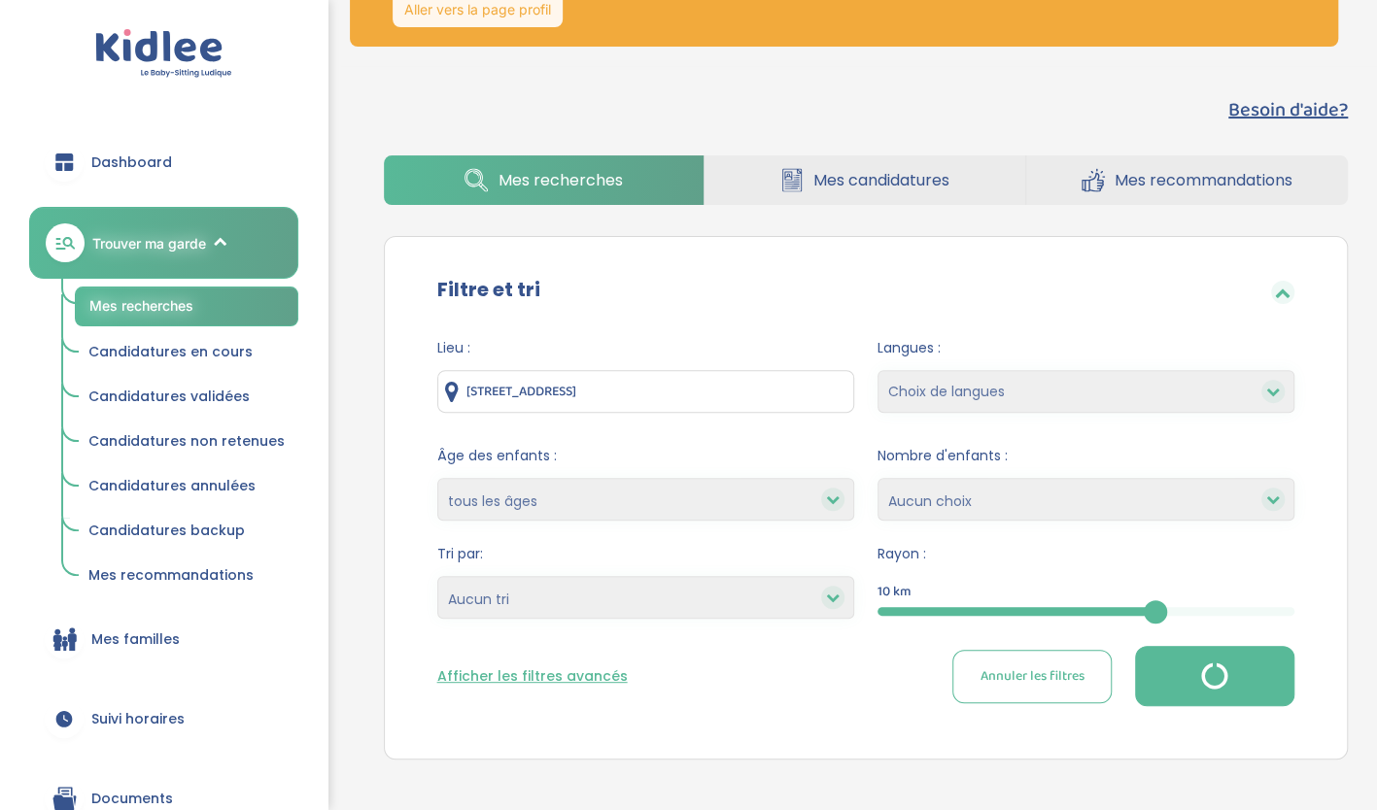
scroll to position [213, 0]
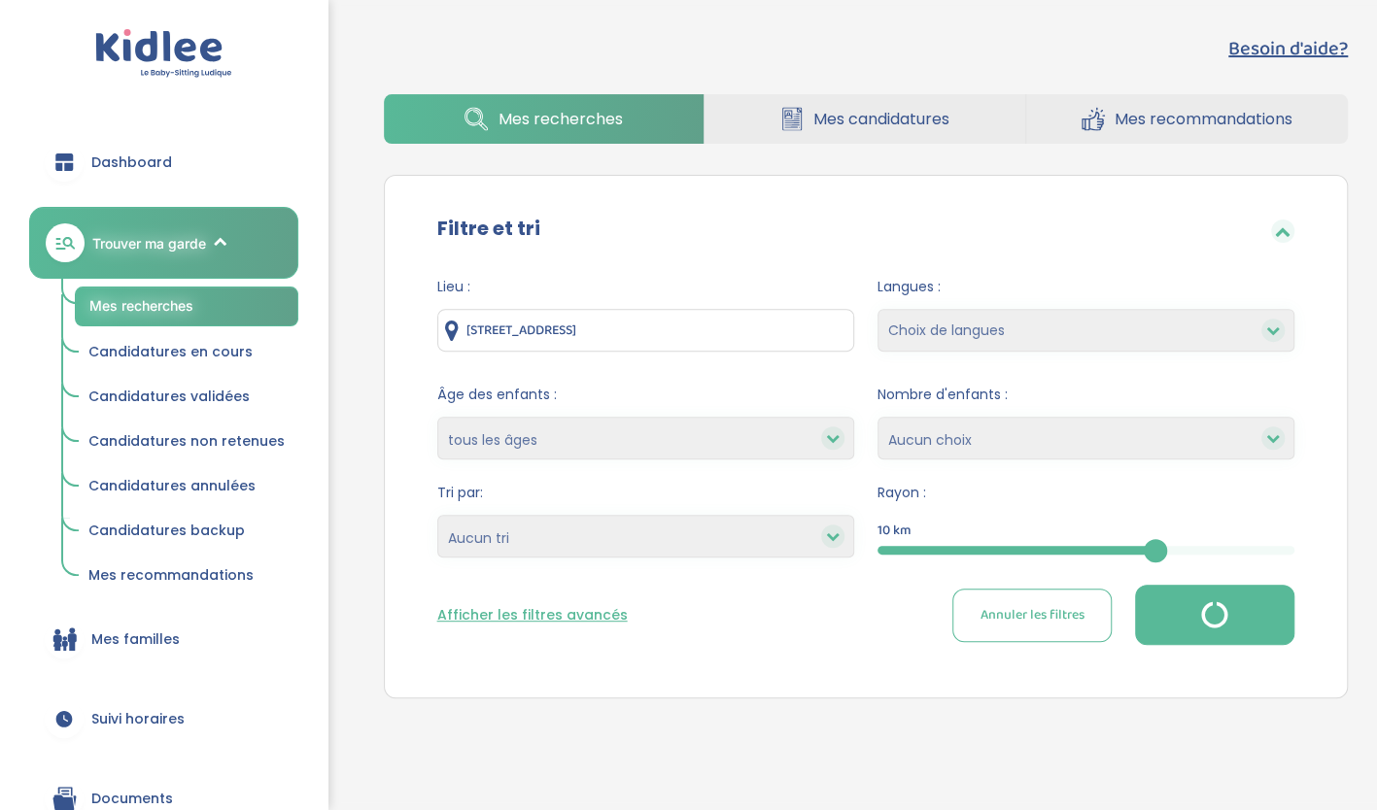
click at [579, 618] on button "Afficher les filtres avancés" at bounding box center [532, 615] width 190 height 20
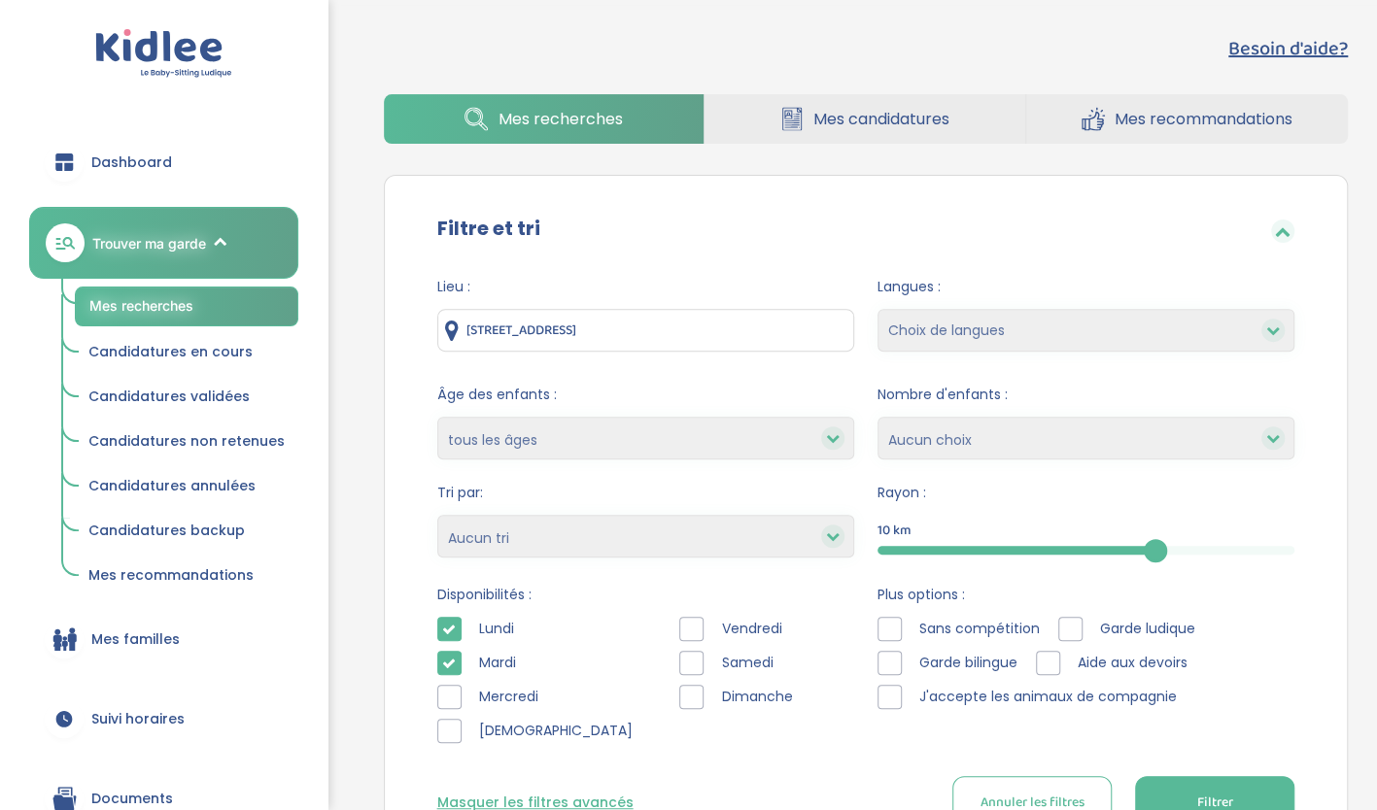
click at [679, 632] on div at bounding box center [691, 629] width 24 height 24
click at [1222, 794] on span "Filtrer" at bounding box center [1215, 803] width 36 height 20
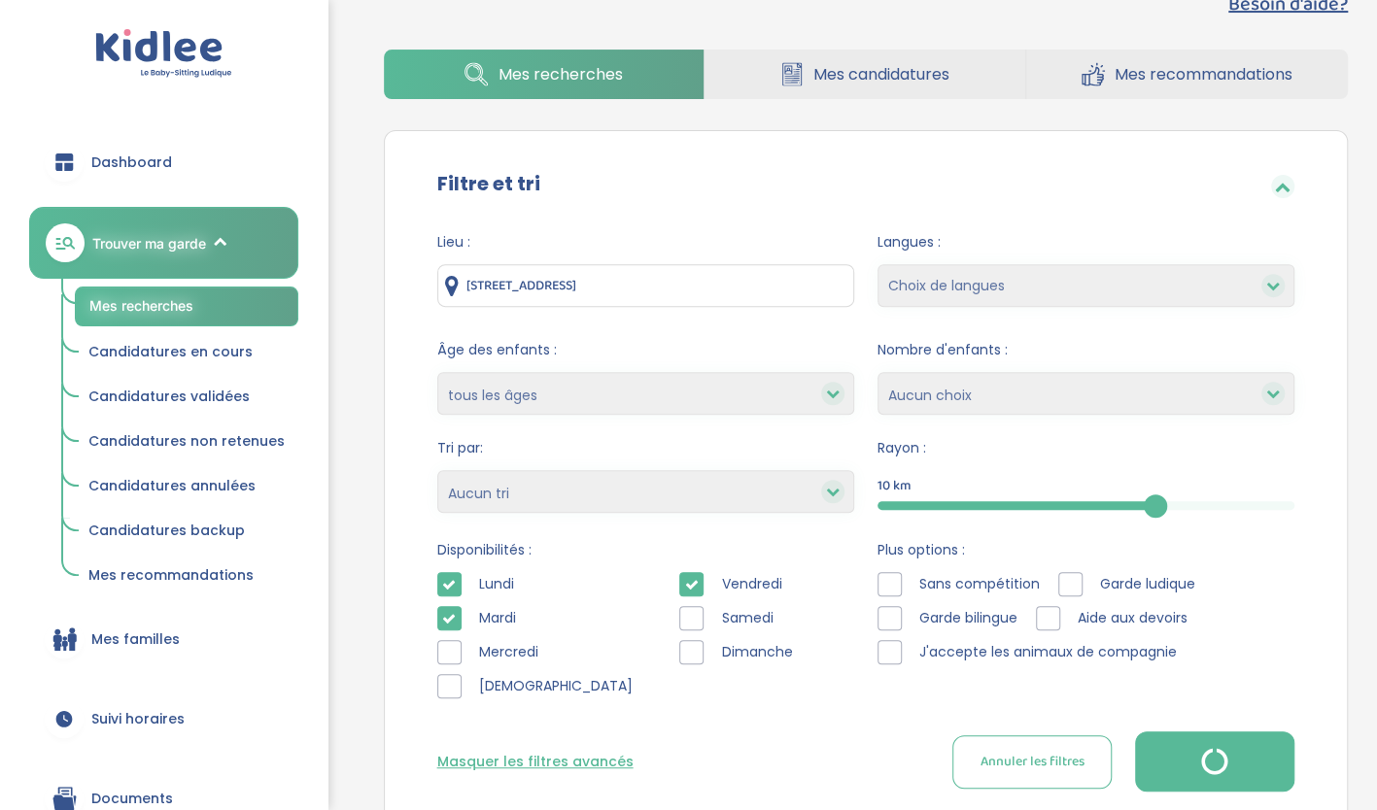
scroll to position [216, 0]
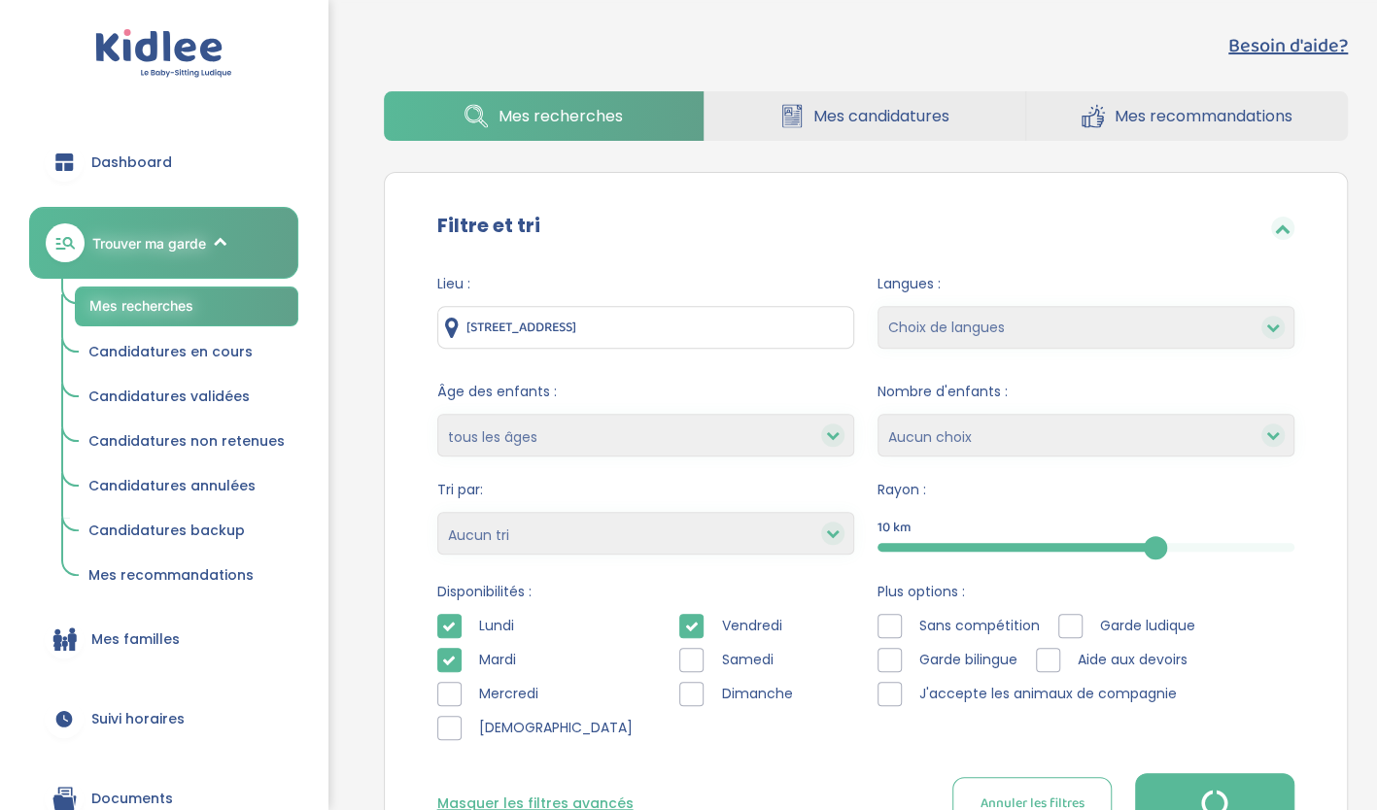
click at [1149, 447] on select "1 2 3 4 Aucun choix" at bounding box center [1085, 435] width 417 height 43
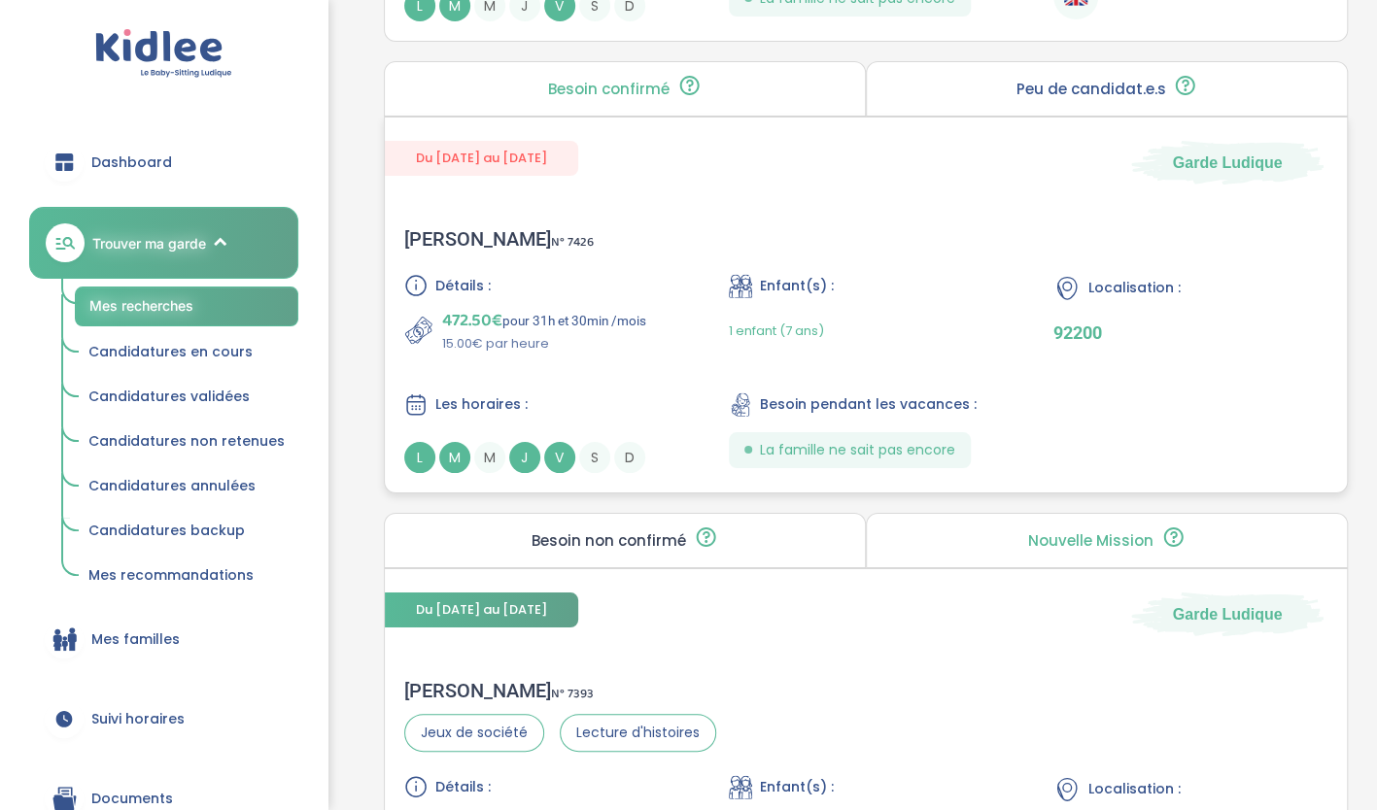
scroll to position [4005, 0]
